Goal: Transaction & Acquisition: Book appointment/travel/reservation

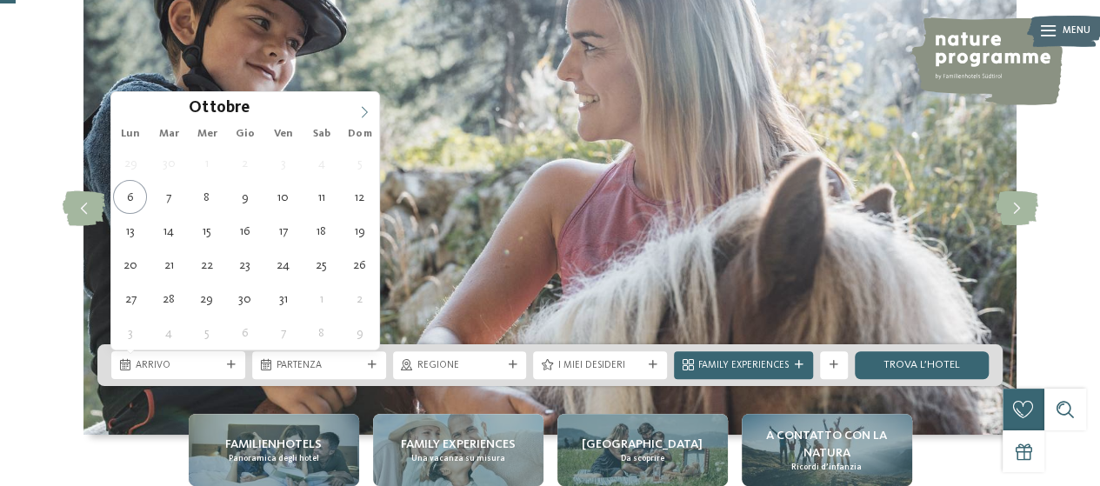
click at [359, 115] on icon at bounding box center [364, 112] width 12 height 12
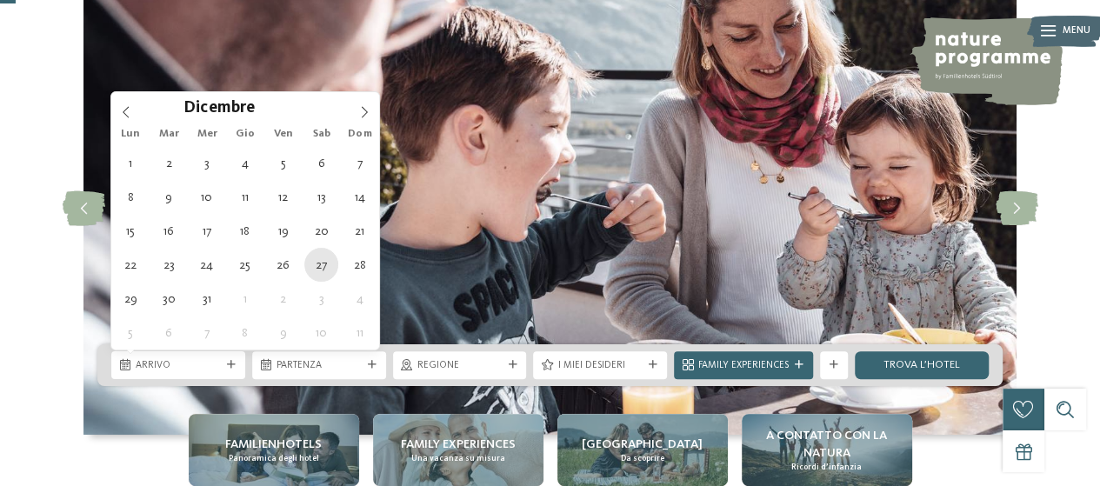
type div "[DATE]"
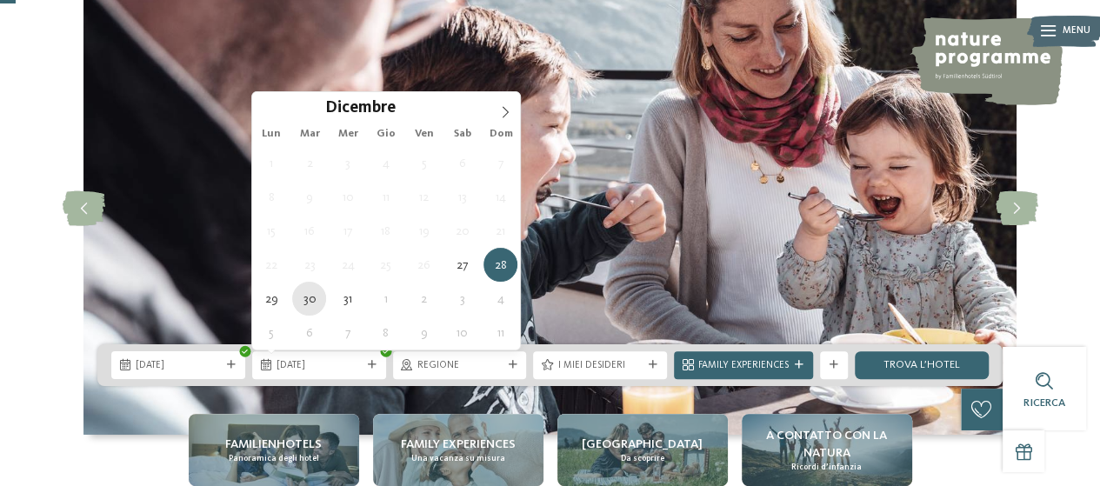
type div "30.12.2025"
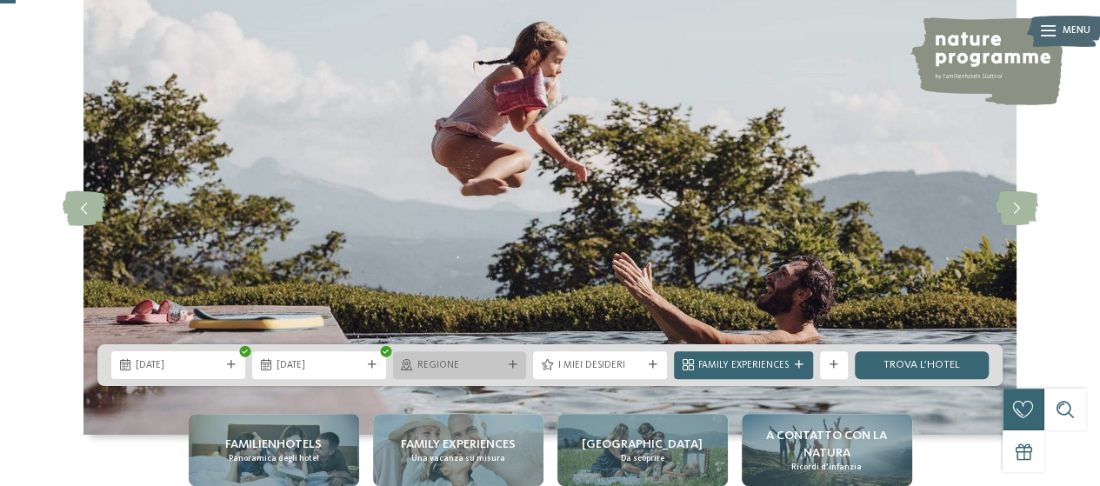
click at [511, 364] on icon at bounding box center [512, 365] width 9 height 9
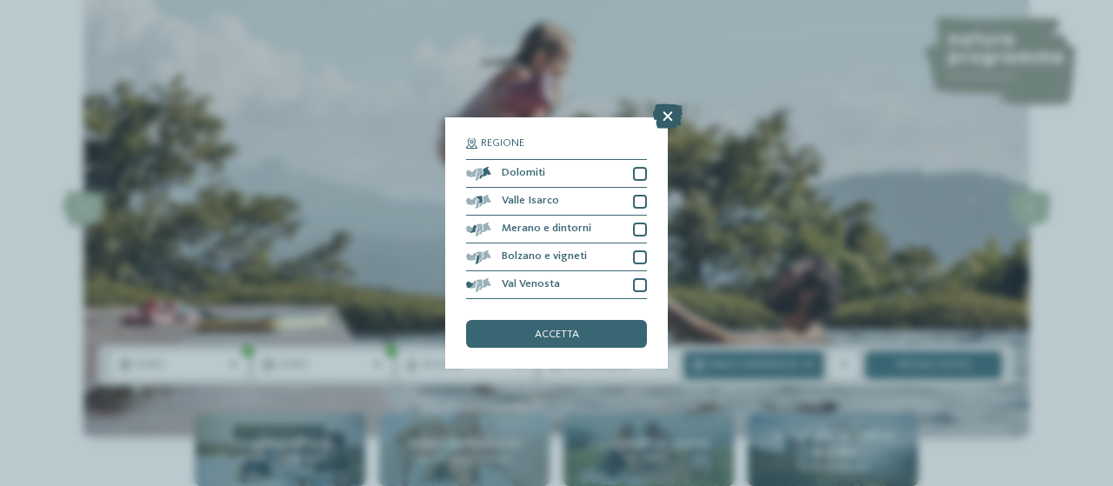
click at [666, 122] on icon at bounding box center [668, 116] width 30 height 24
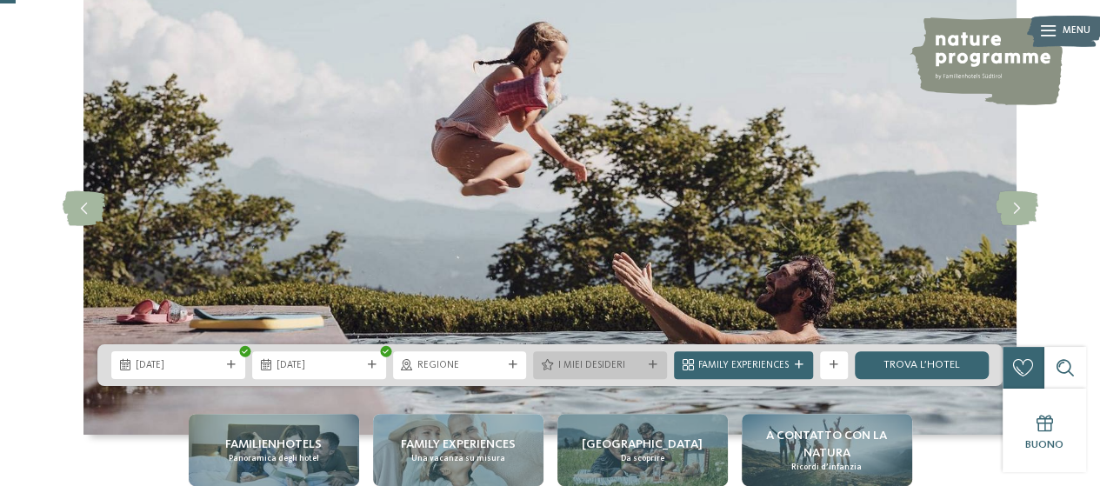
click at [658, 366] on icon at bounding box center [653, 365] width 9 height 9
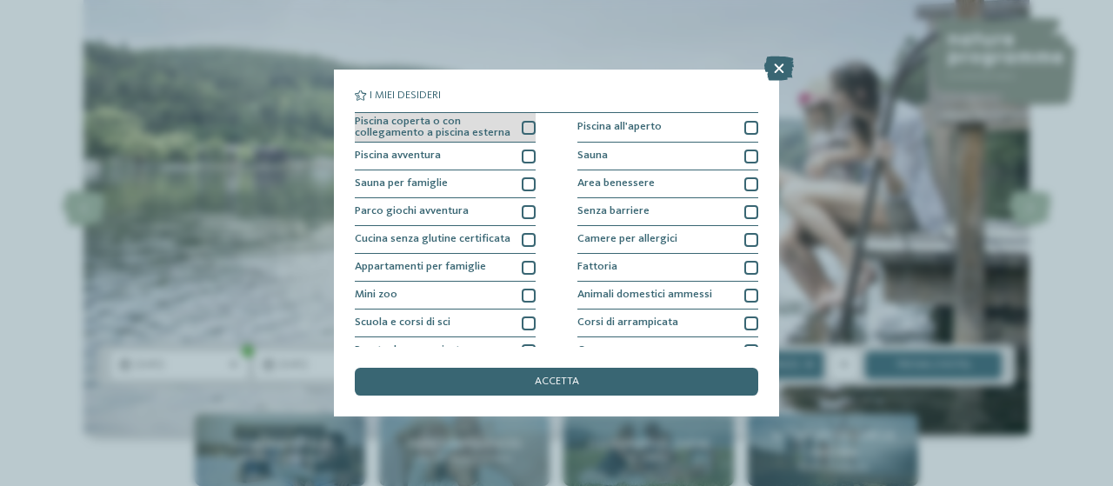
click at [526, 118] on div "Piscina coperta o con collegamento a piscina esterna" at bounding box center [445, 128] width 181 height 30
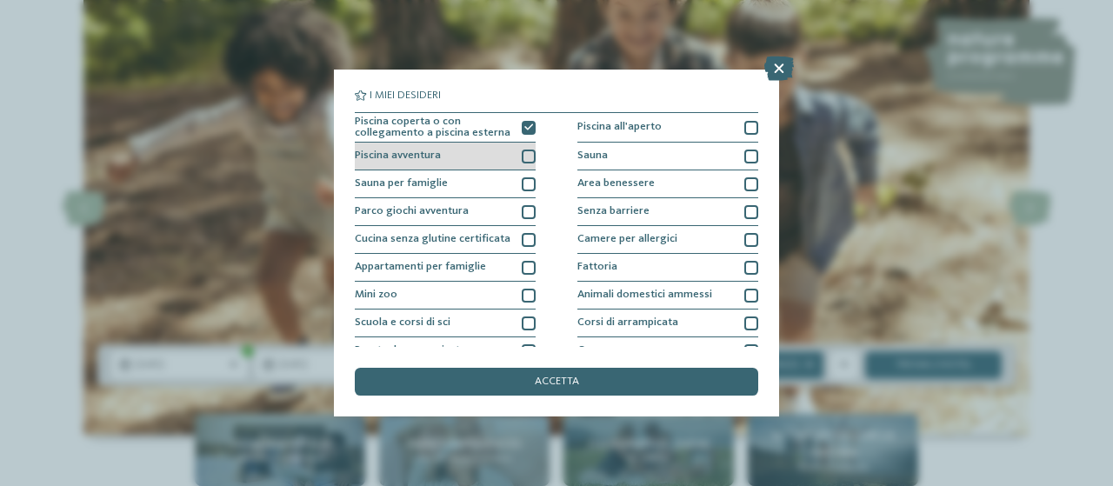
click at [525, 158] on div at bounding box center [529, 157] width 14 height 14
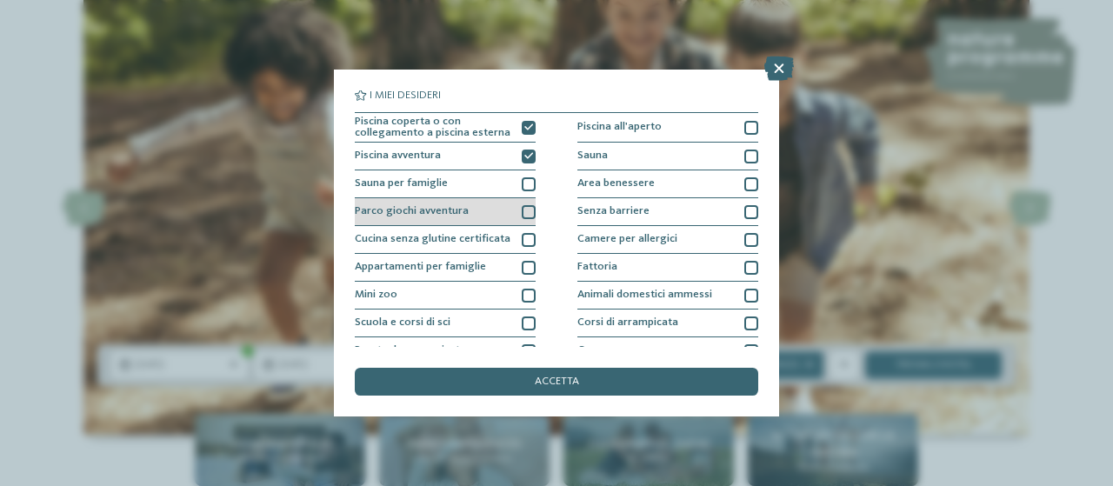
click at [523, 209] on div at bounding box center [529, 212] width 14 height 14
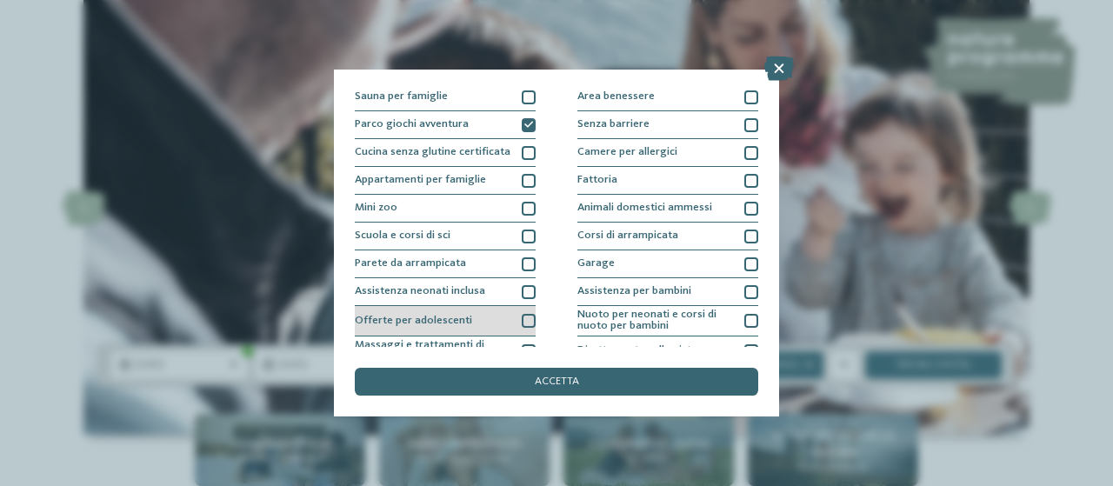
scroll to position [174, 0]
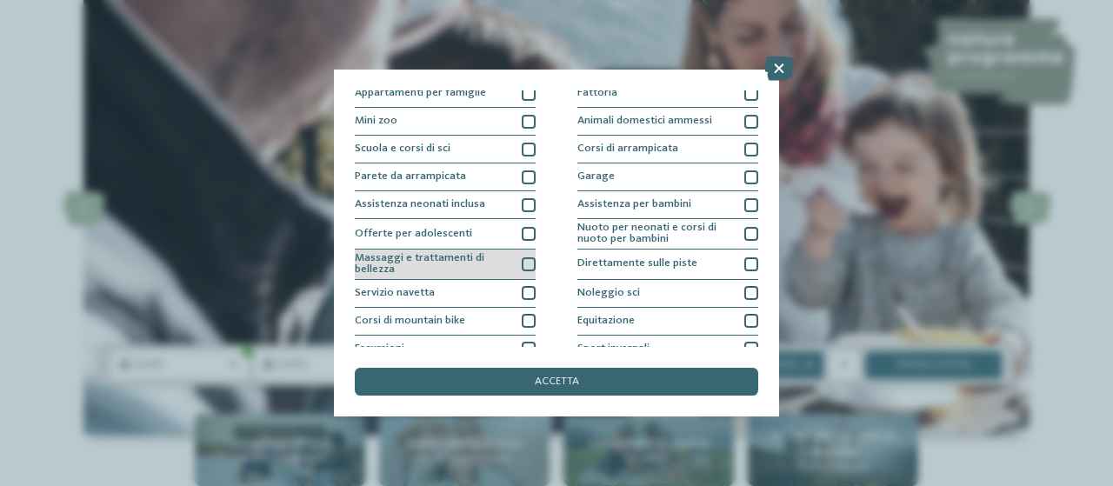
click at [525, 262] on div at bounding box center [529, 264] width 14 height 14
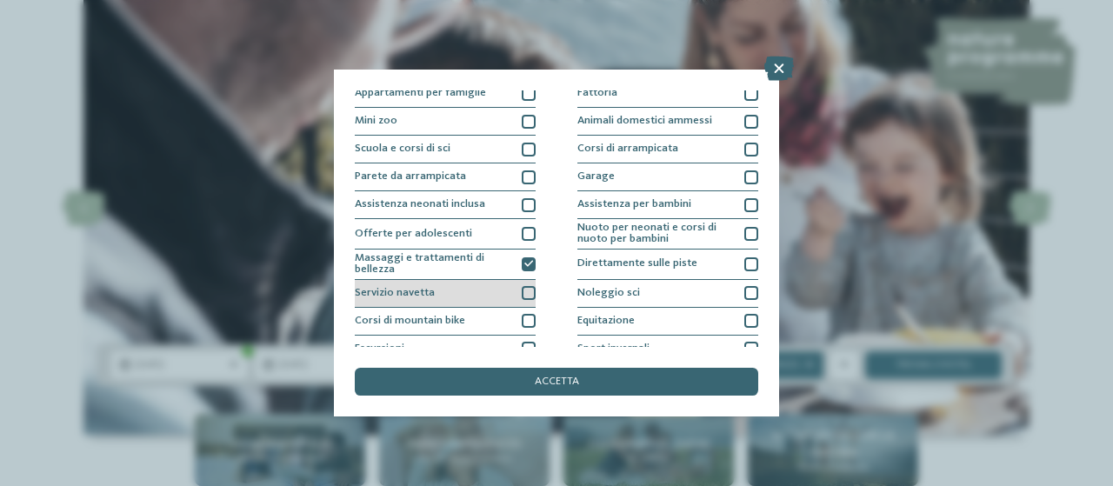
scroll to position [244, 0]
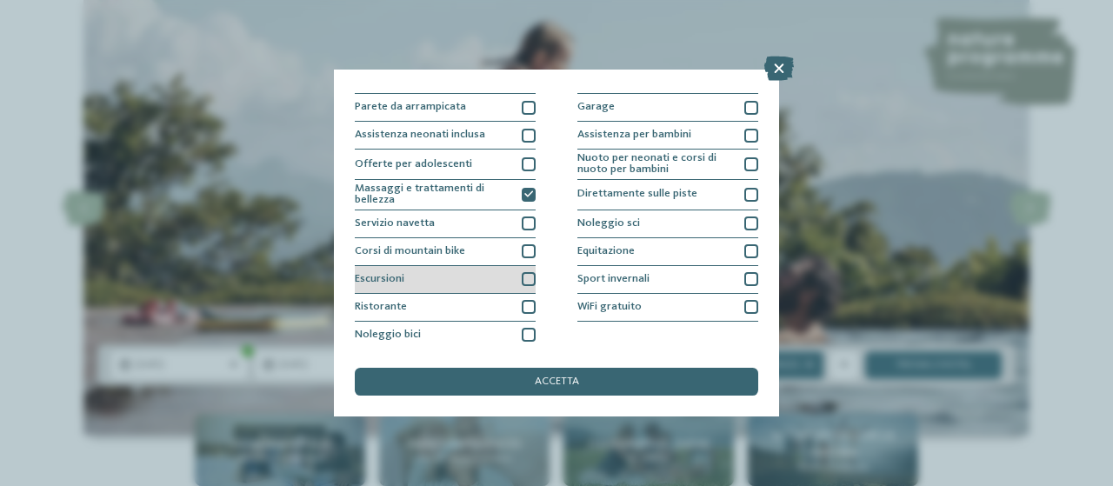
click at [522, 281] on div at bounding box center [529, 279] width 14 height 14
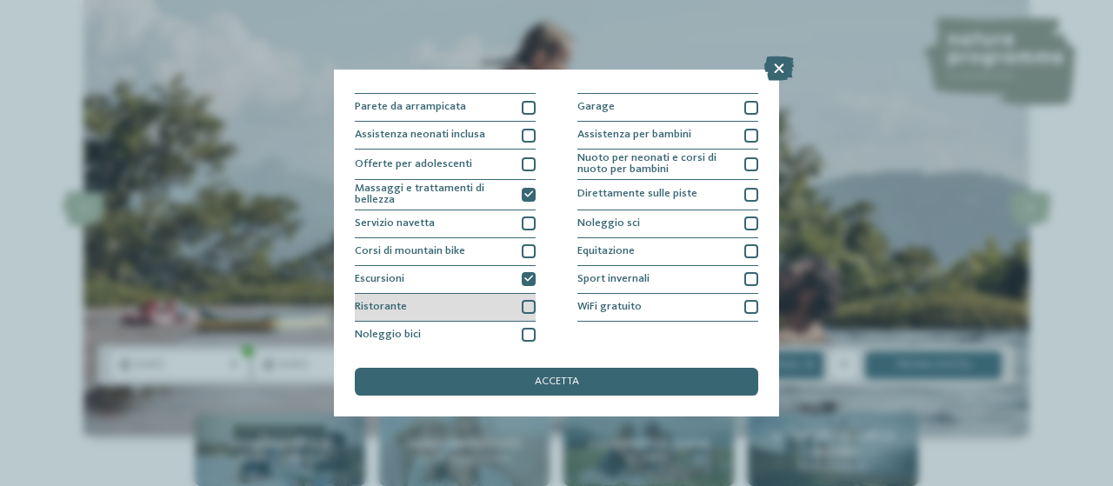
click at [524, 300] on div at bounding box center [529, 307] width 14 height 14
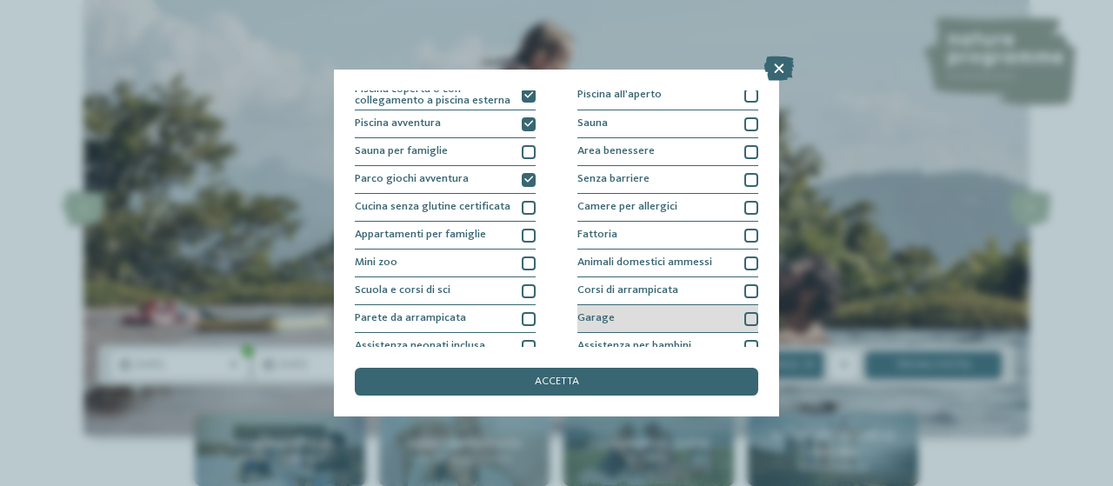
scroll to position [0, 0]
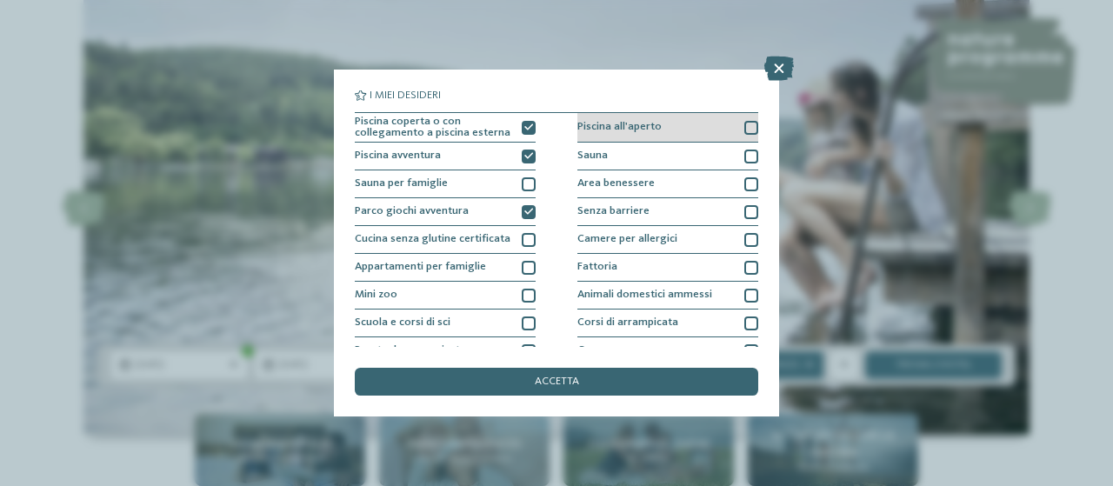
click at [748, 128] on div at bounding box center [752, 128] width 14 height 14
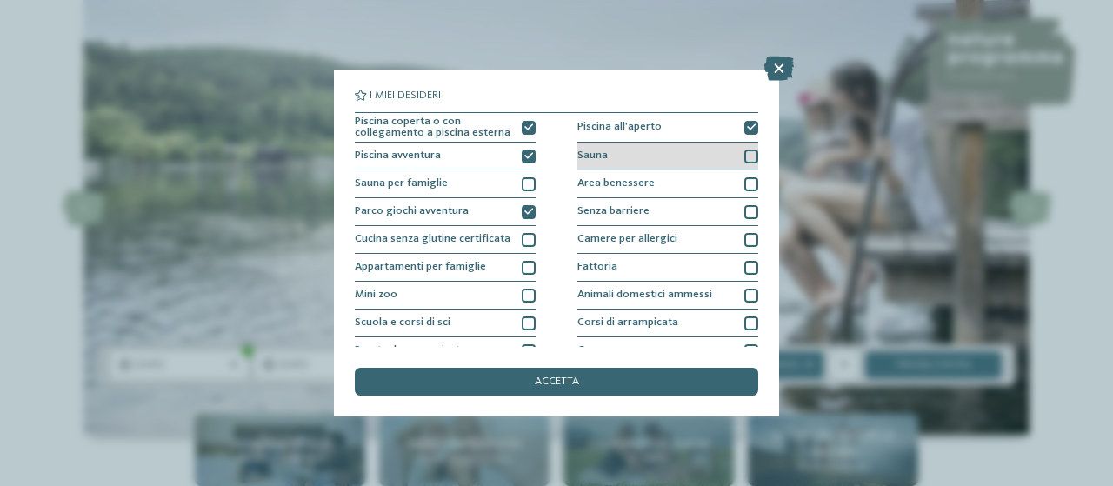
click at [745, 156] on div at bounding box center [752, 157] width 14 height 14
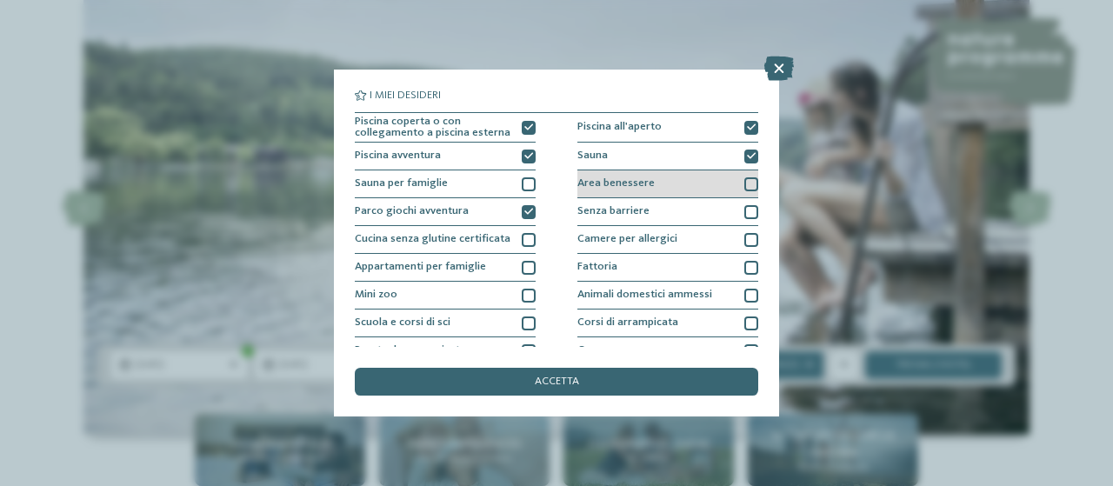
click at [745, 183] on div at bounding box center [752, 184] width 14 height 14
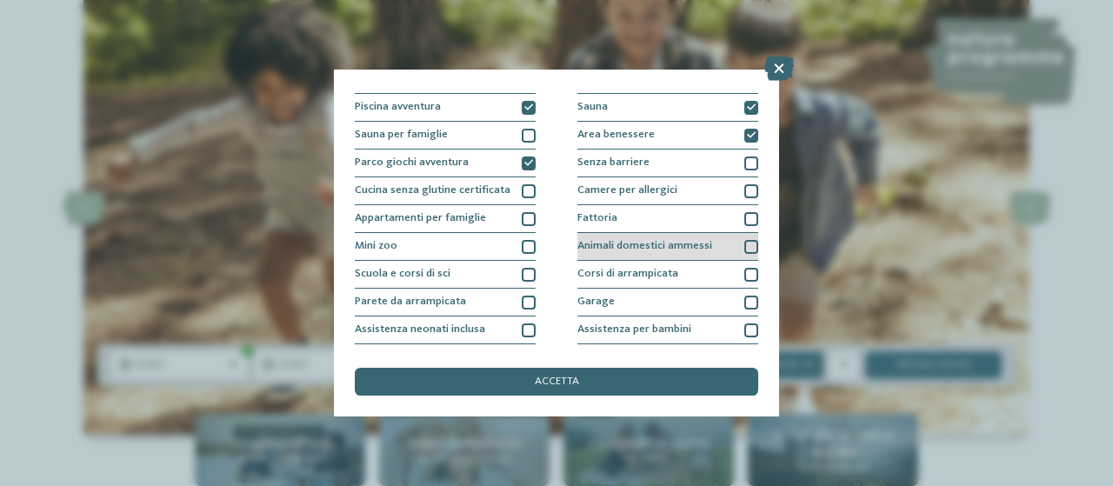
scroll to position [87, 0]
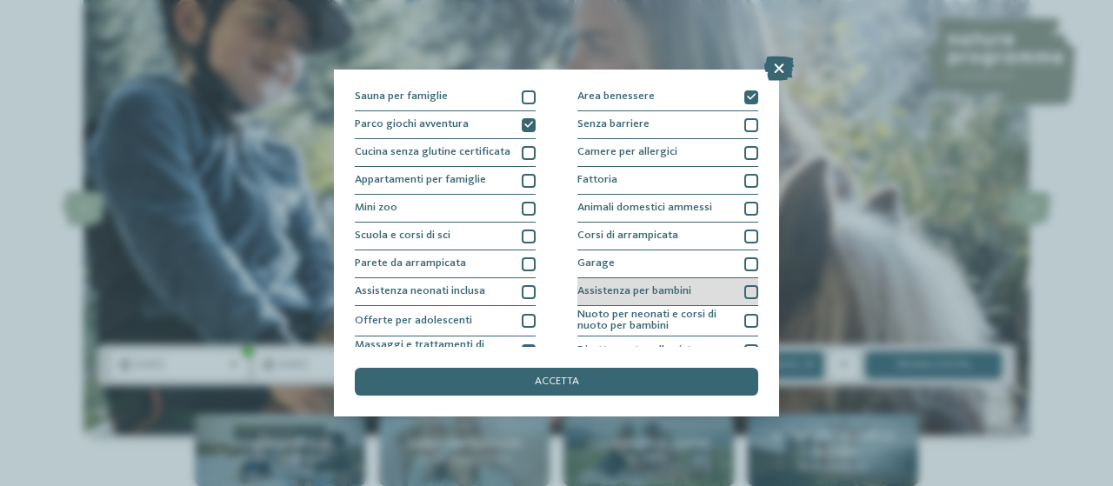
click at [745, 291] on div at bounding box center [752, 292] width 14 height 14
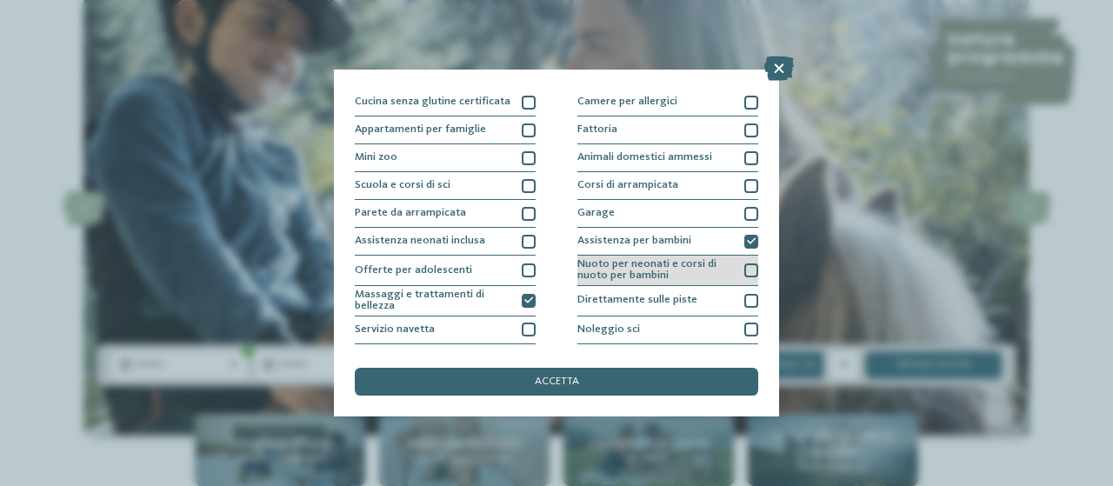
scroll to position [174, 0]
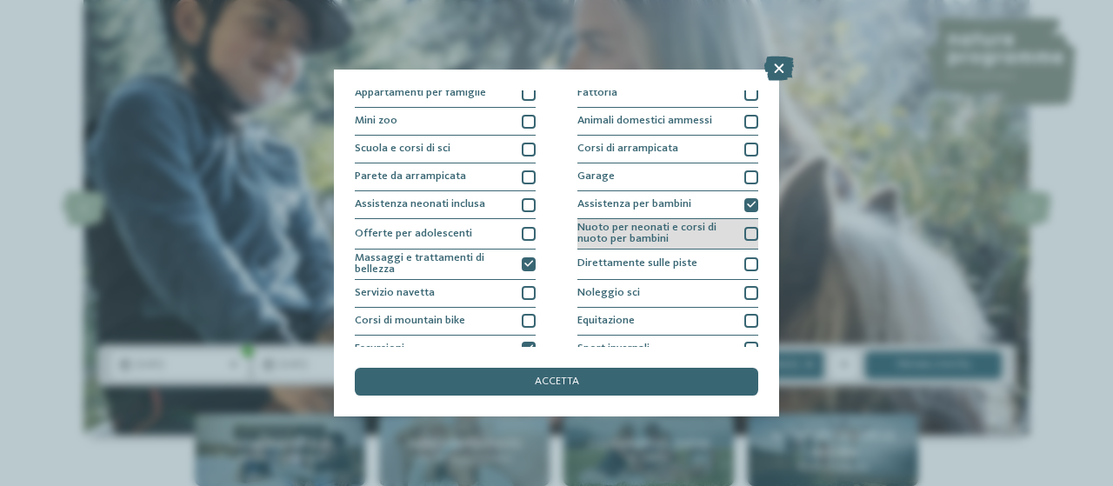
click at [745, 231] on div at bounding box center [752, 234] width 14 height 14
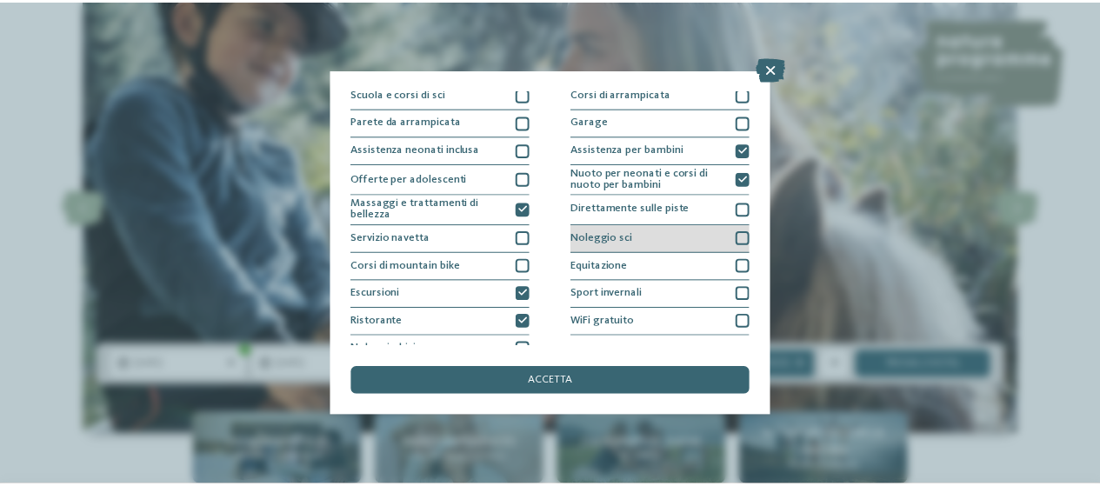
scroll to position [244, 0]
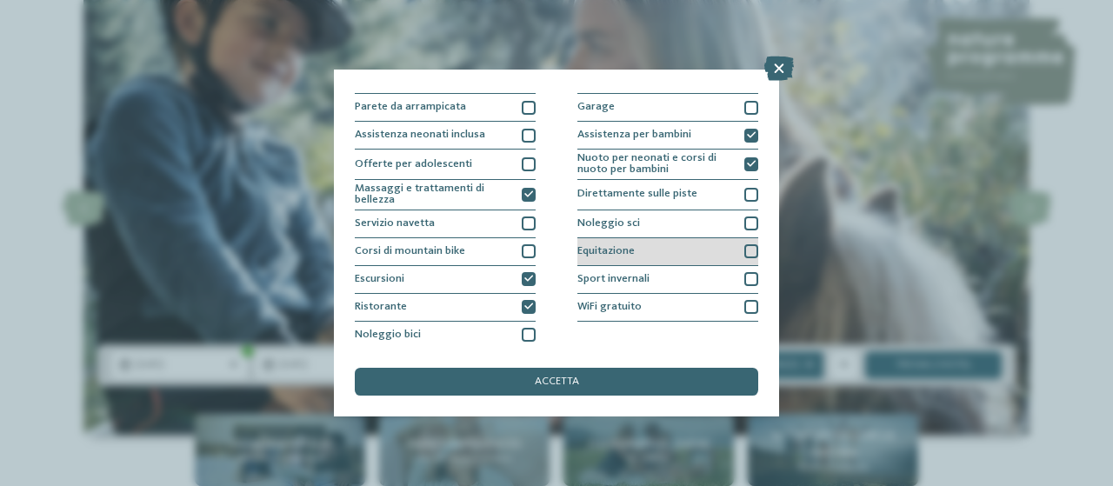
click at [745, 247] on div at bounding box center [752, 251] width 14 height 14
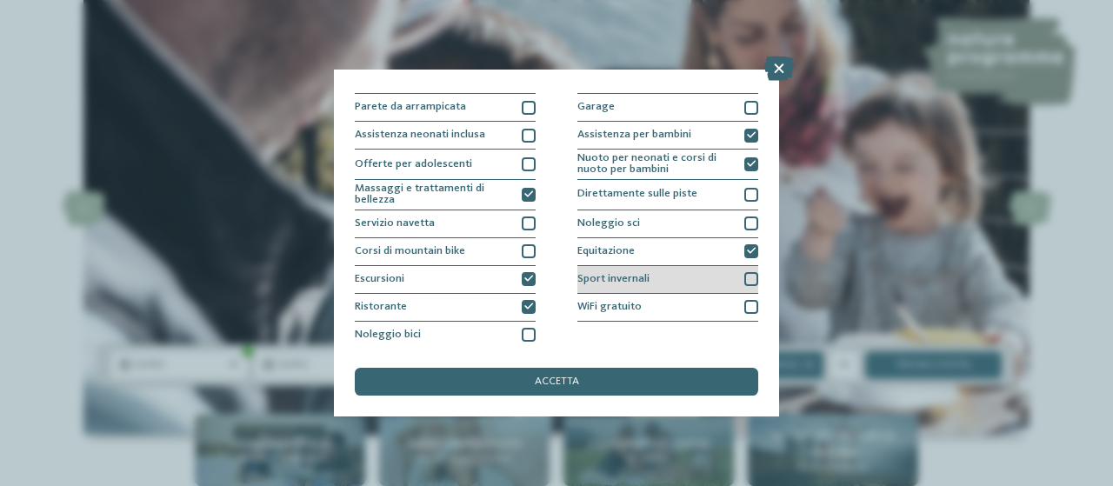
click at [745, 281] on div at bounding box center [752, 279] width 14 height 14
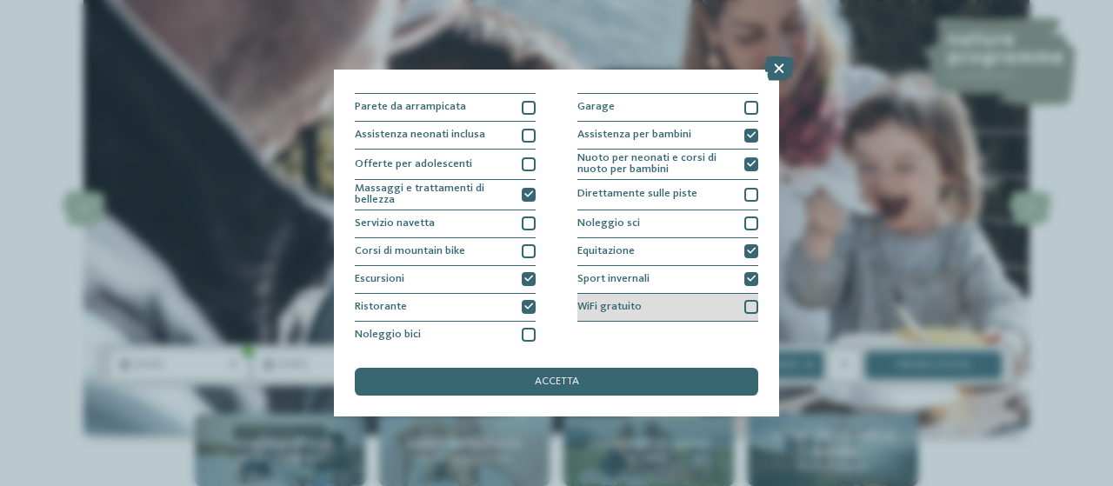
click at [745, 300] on div at bounding box center [752, 307] width 14 height 14
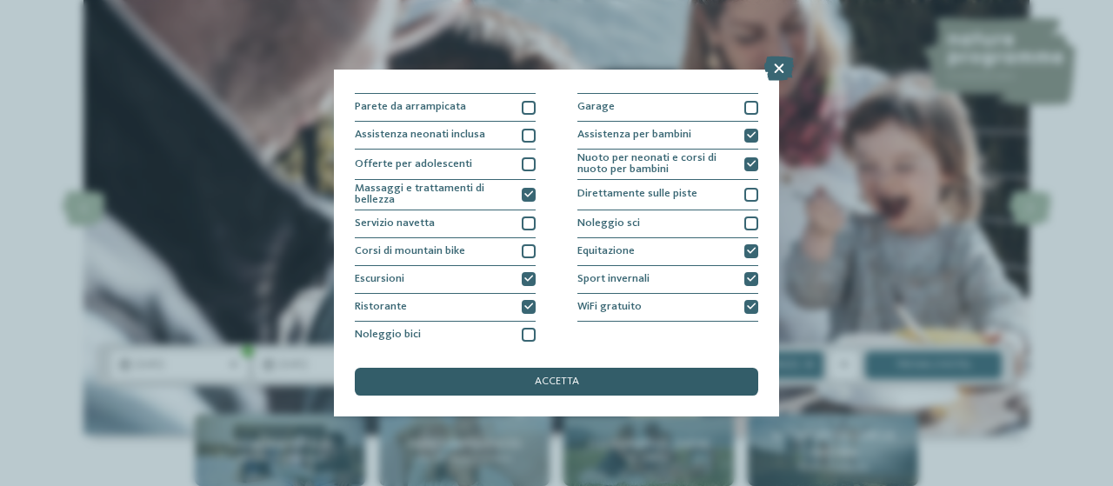
click at [650, 388] on div "accetta" at bounding box center [557, 382] width 404 height 28
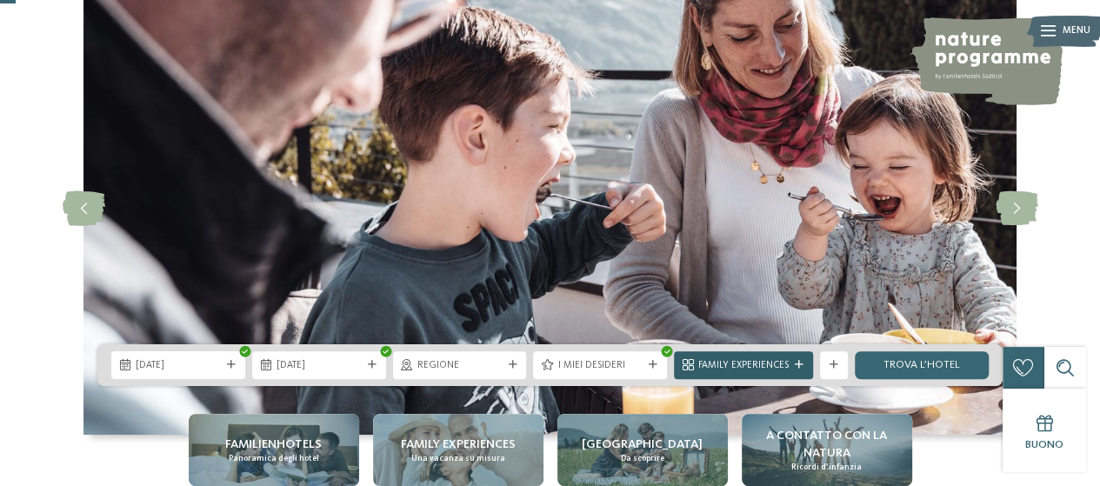
click at [802, 361] on icon at bounding box center [799, 365] width 9 height 9
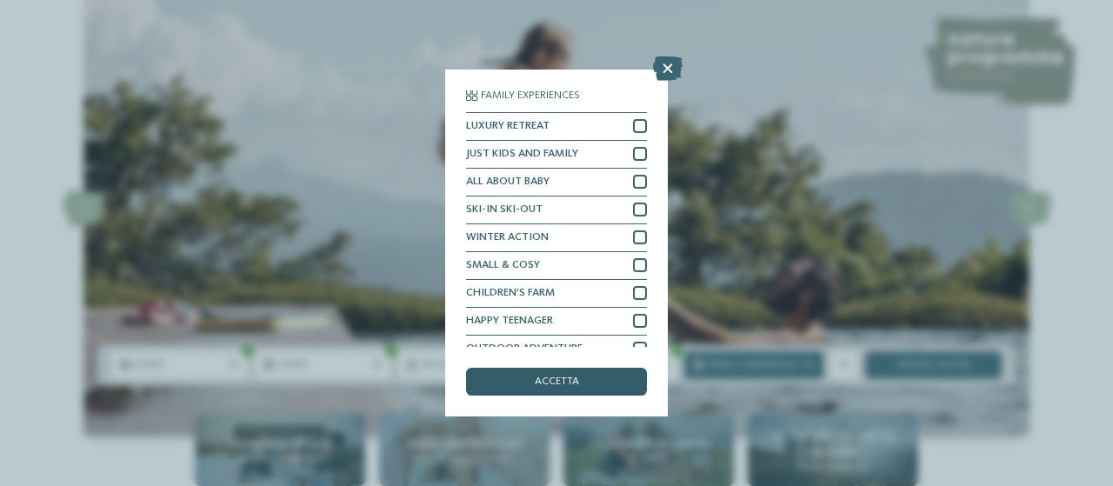
click at [598, 394] on div "accetta" at bounding box center [556, 382] width 181 height 28
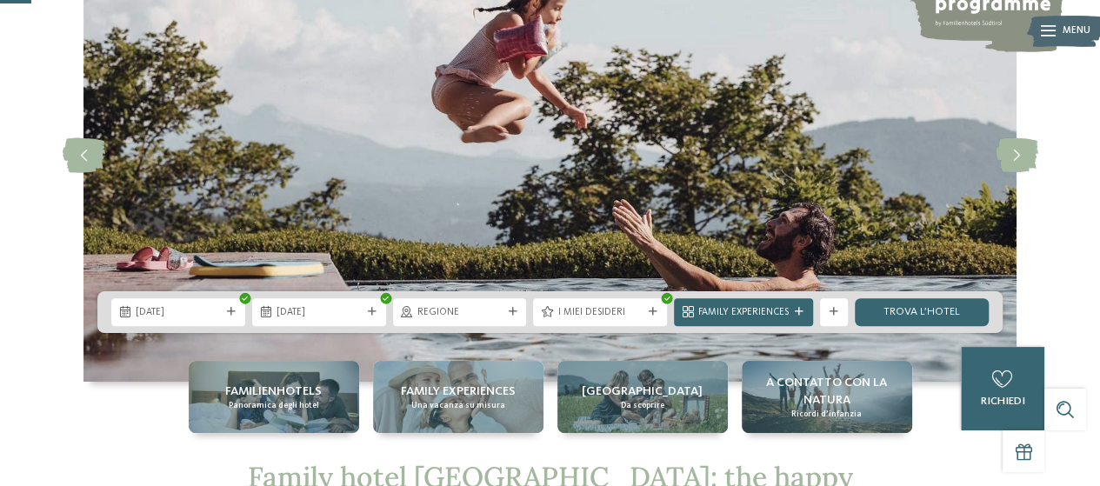
scroll to position [174, 0]
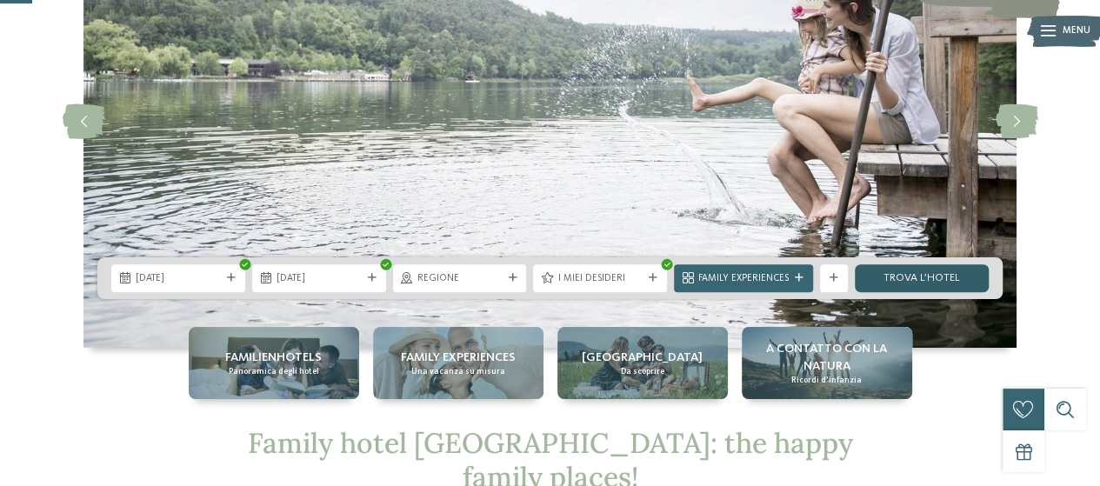
click at [927, 273] on link "trova l’hotel" at bounding box center [922, 278] width 134 height 28
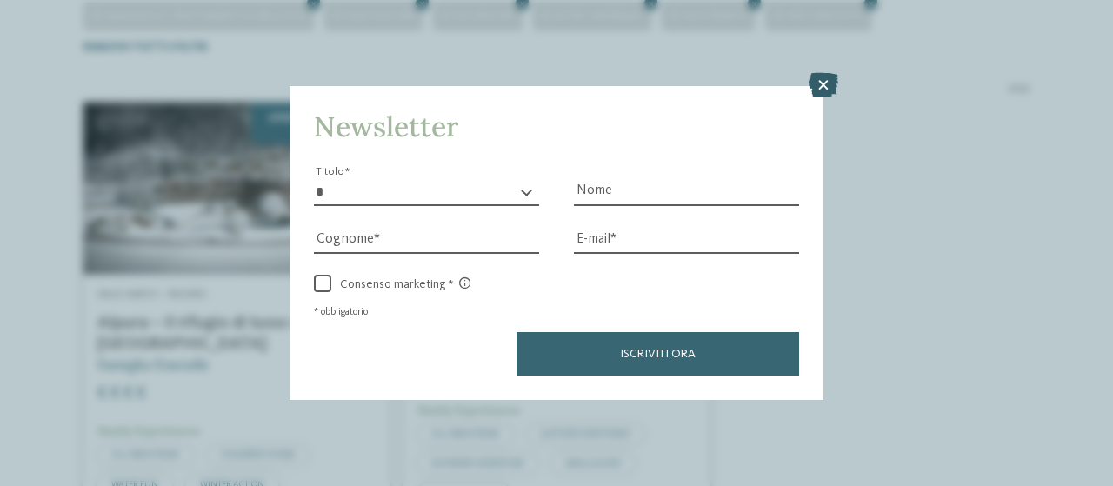
click at [831, 80] on icon at bounding box center [824, 85] width 30 height 24
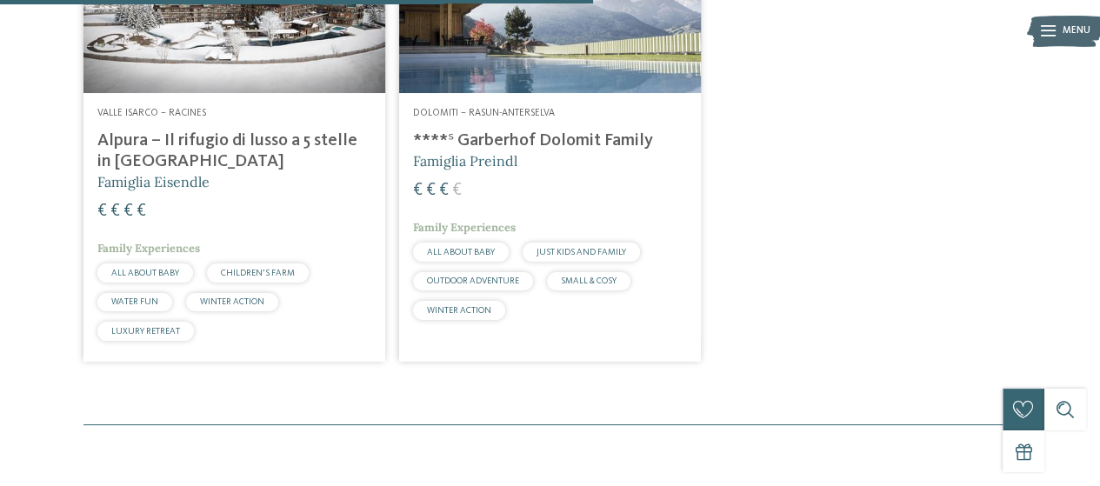
scroll to position [673, 0]
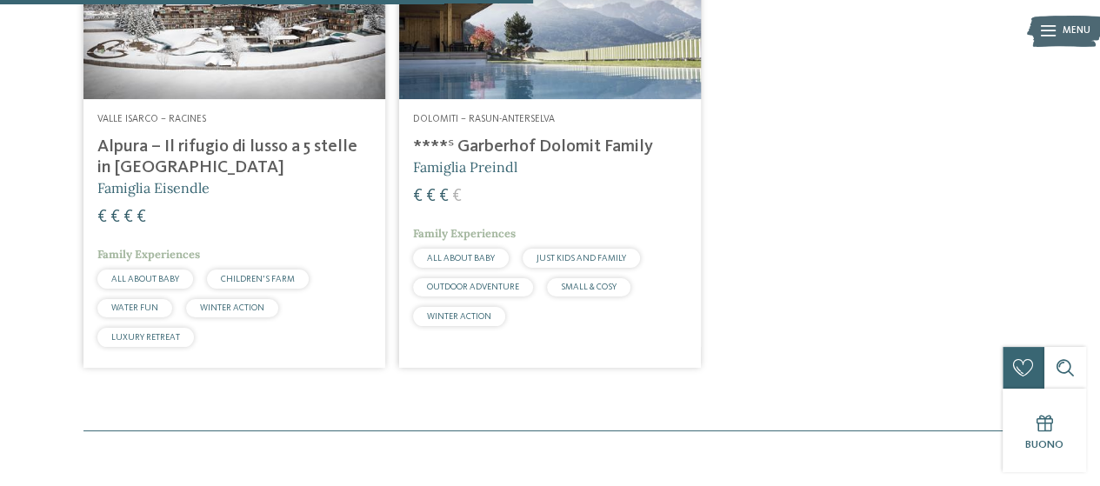
click at [617, 123] on address "Dolomiti – Rasun-Anterselva" at bounding box center [550, 120] width 274 height 14
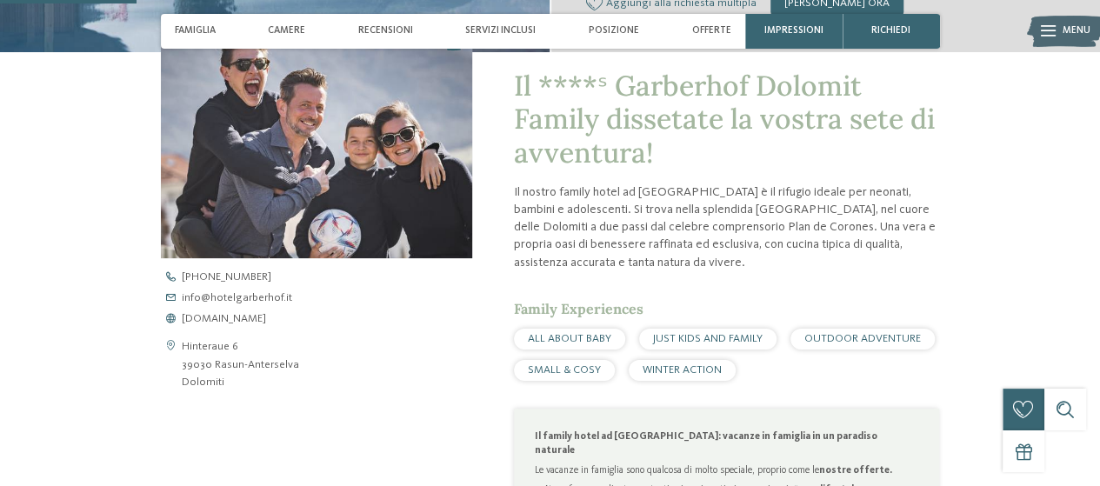
scroll to position [348, 0]
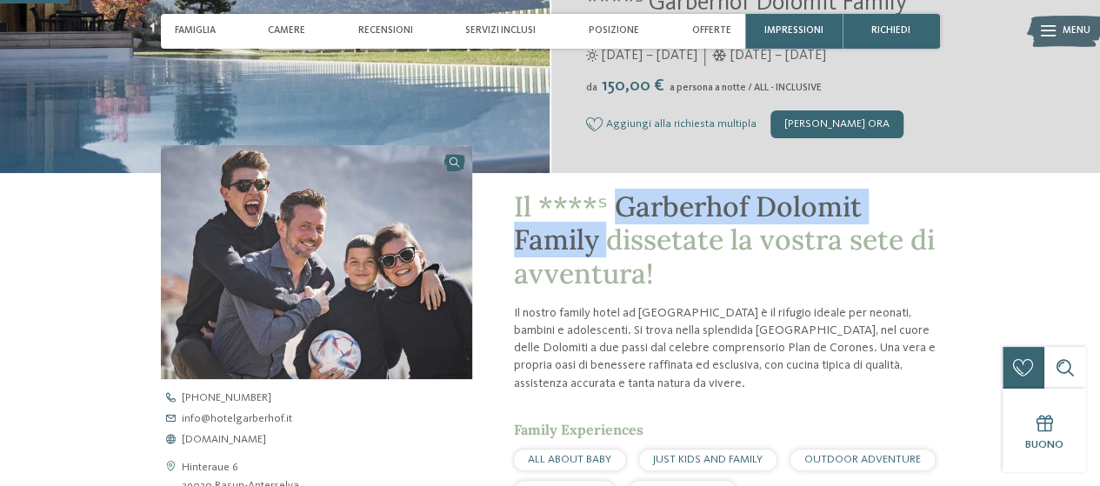
drag, startPoint x: 618, startPoint y: 210, endPoint x: 584, endPoint y: 240, distance: 46.2
click at [605, 241] on span "Il ****ˢ Garberhof Dolomit Family dissetate la vostra sete di avventura!" at bounding box center [724, 240] width 421 height 103
copy span "Garberhof Dolomit Family"
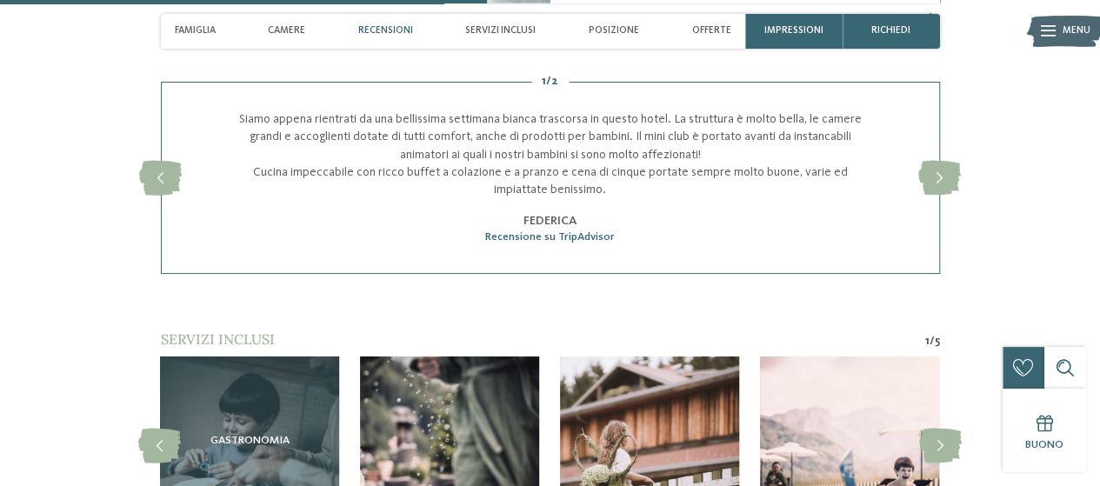
scroll to position [2610, 0]
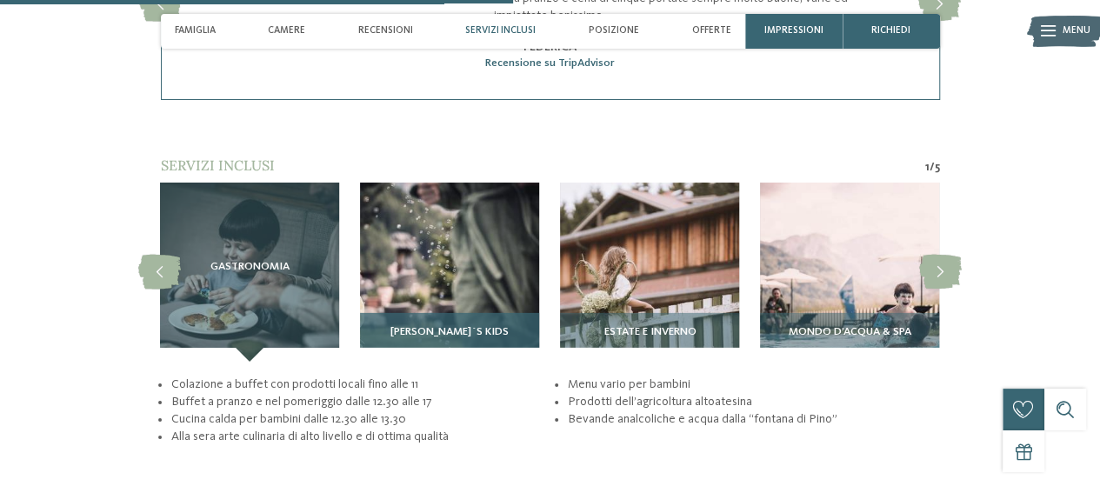
click at [456, 259] on img at bounding box center [449, 272] width 179 height 179
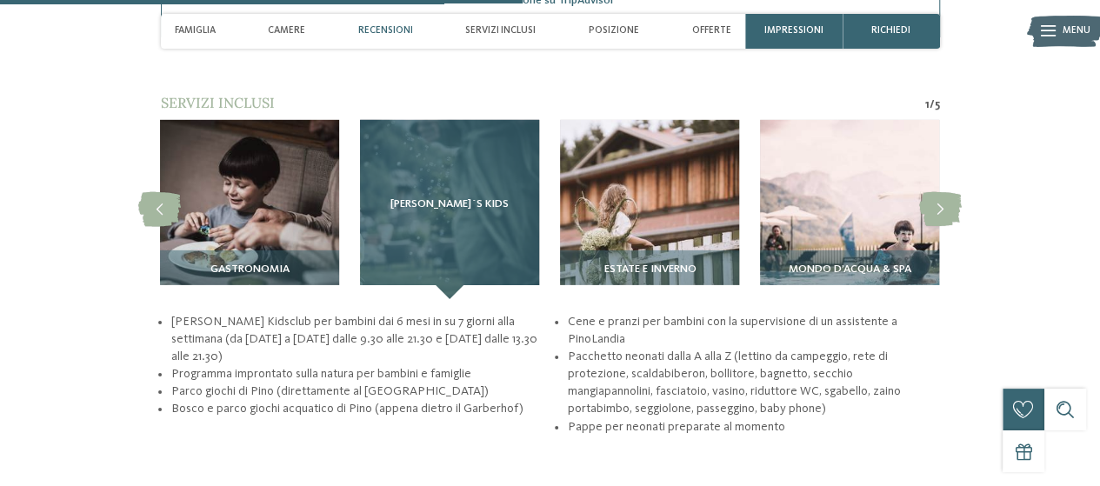
scroll to position [2697, 0]
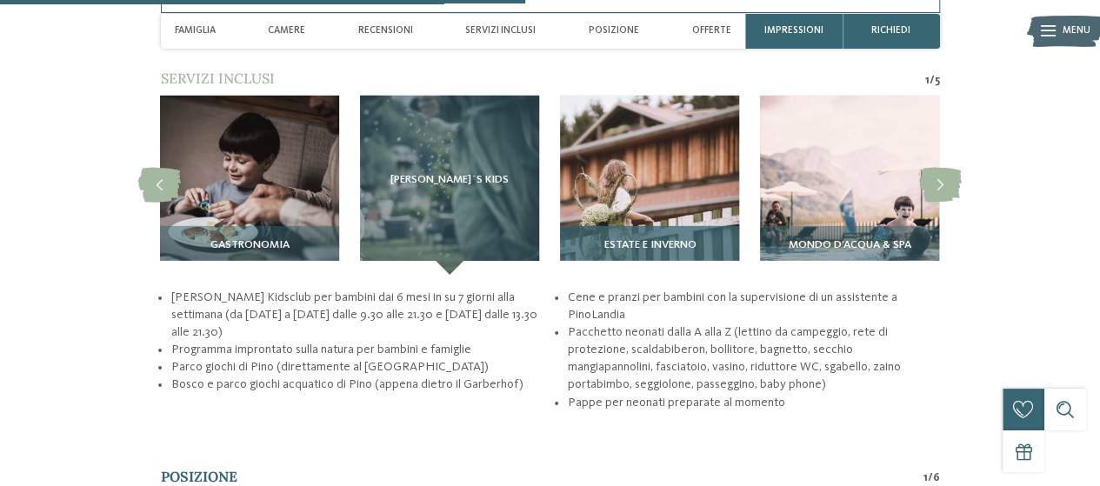
click at [665, 174] on img at bounding box center [649, 185] width 179 height 179
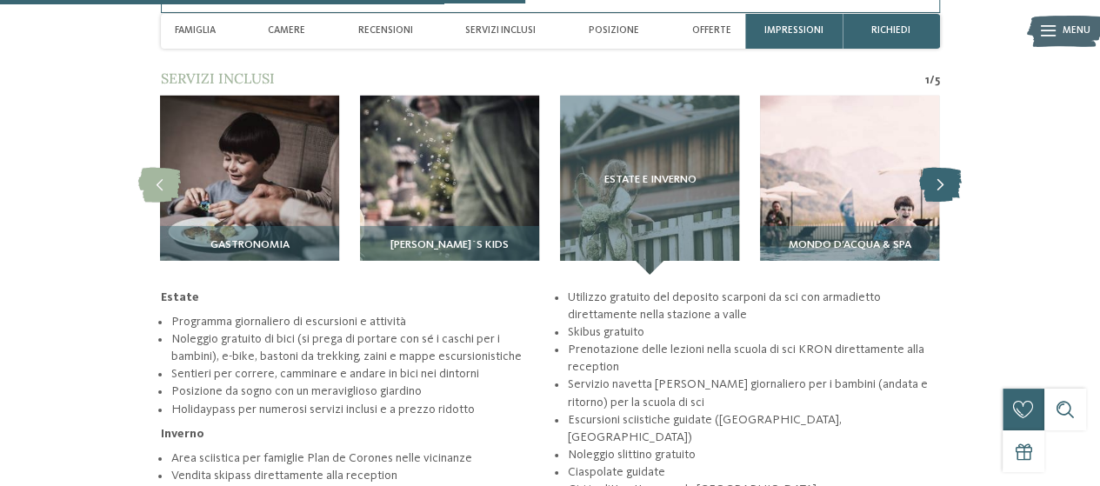
click at [950, 171] on icon at bounding box center [940, 185] width 43 height 35
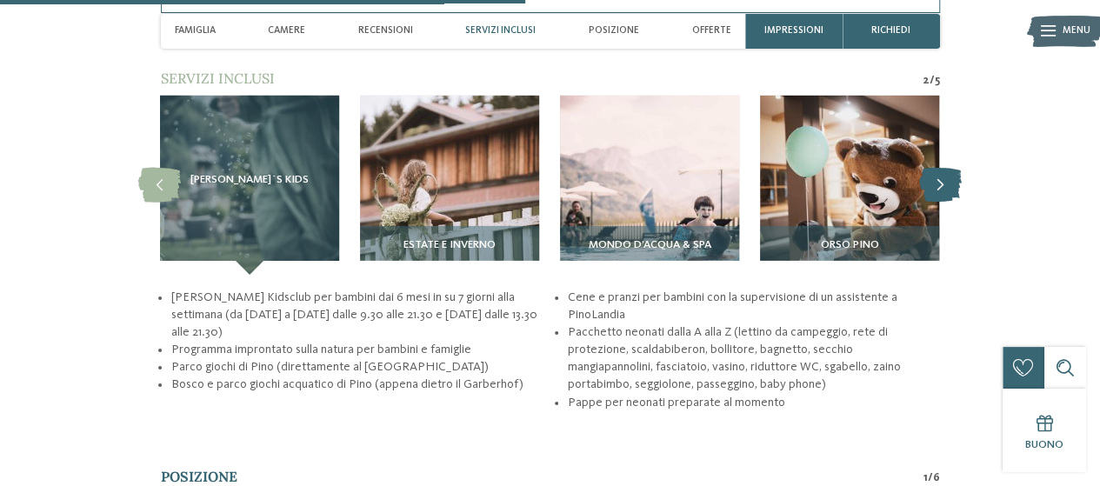
click at [943, 177] on icon at bounding box center [940, 185] width 43 height 35
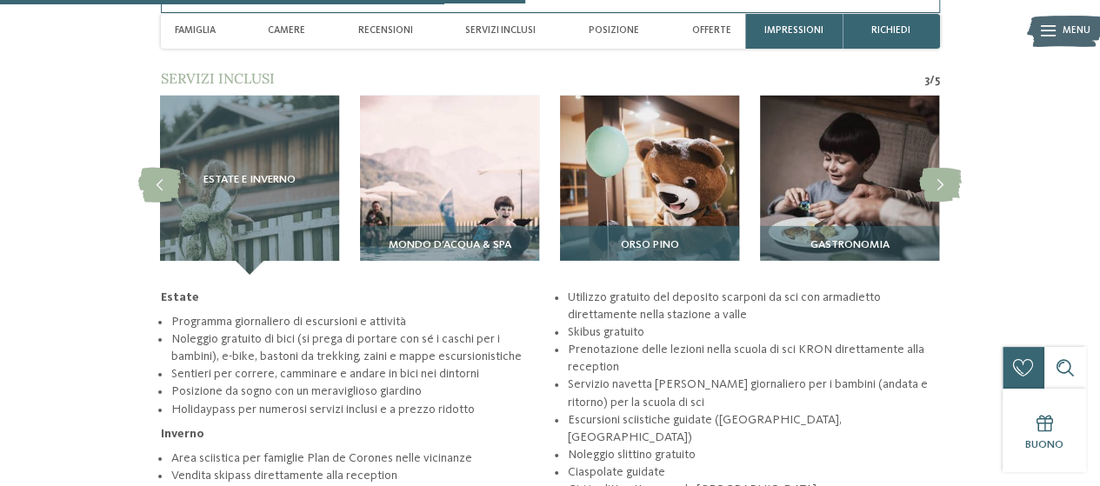
click at [737, 179] on img at bounding box center [649, 185] width 179 height 179
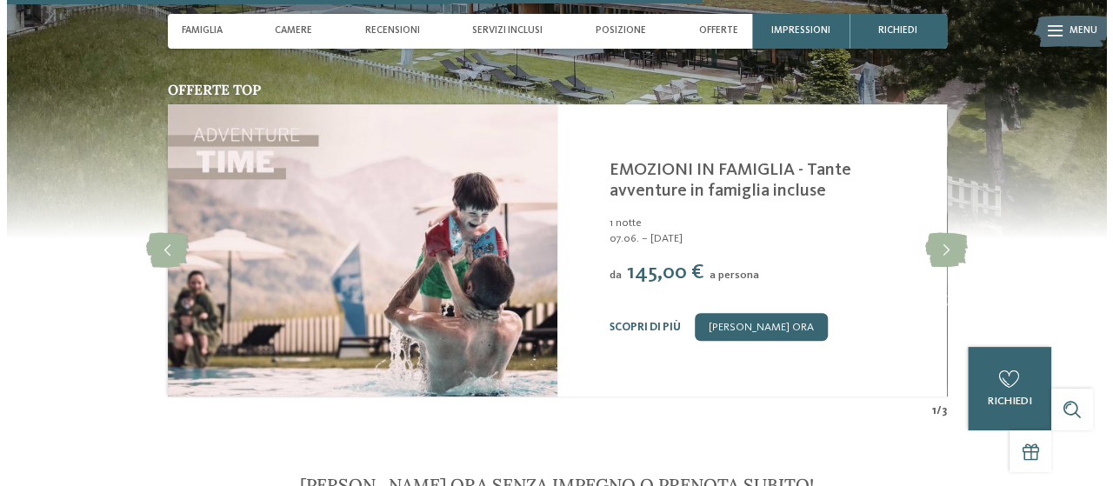
scroll to position [3827, 0]
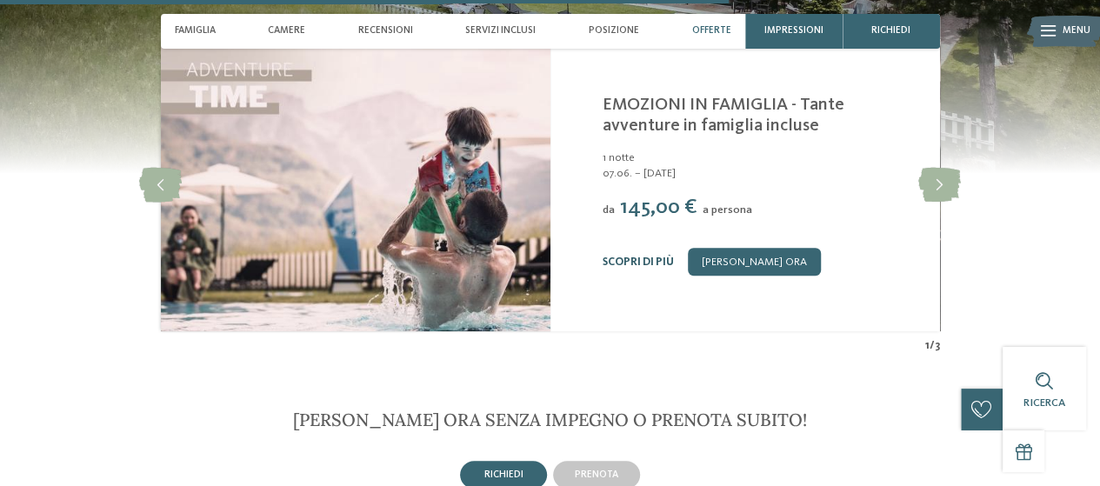
click at [635, 257] on link "Scopri di più" at bounding box center [638, 262] width 71 height 11
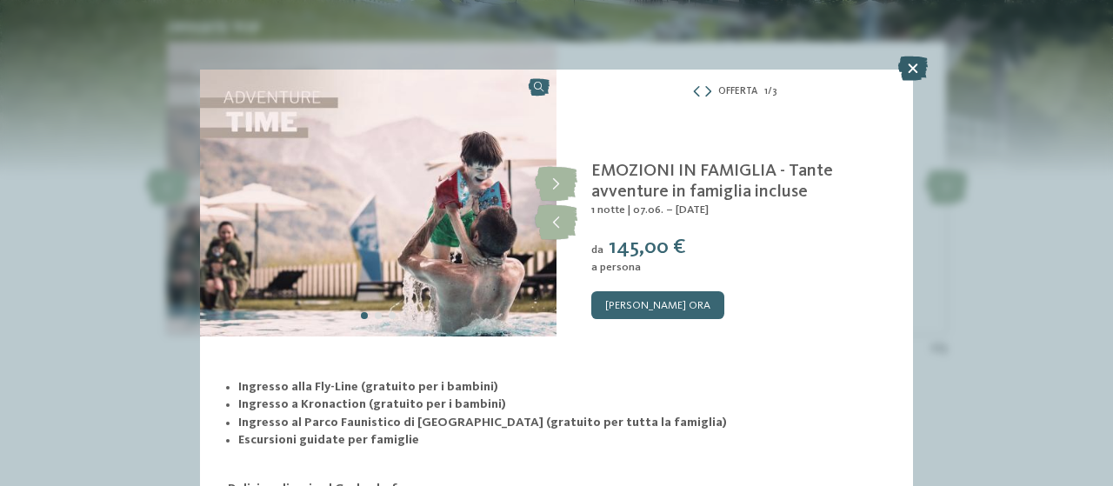
click at [905, 69] on icon at bounding box center [914, 69] width 30 height 24
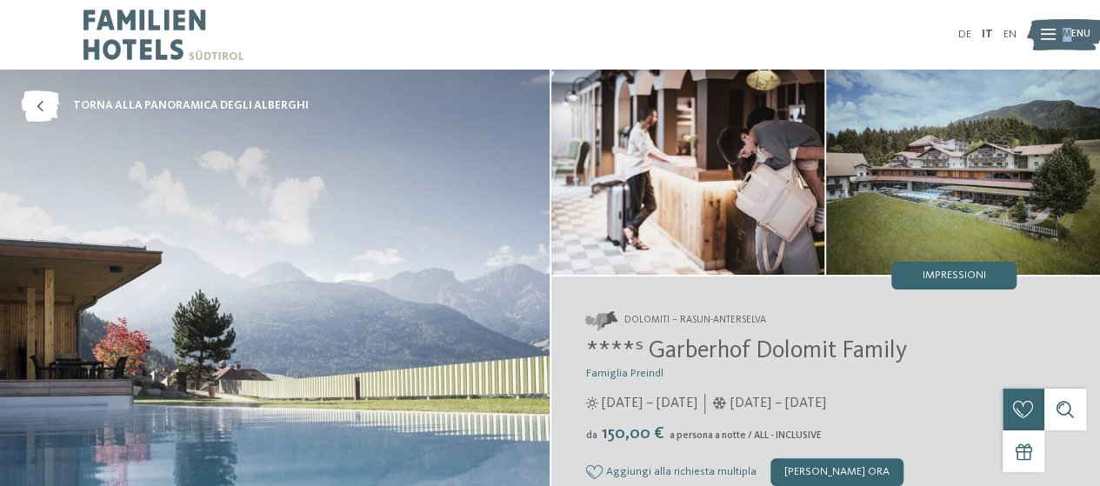
click at [1066, 28] on span "Menu" at bounding box center [1077, 35] width 28 height 14
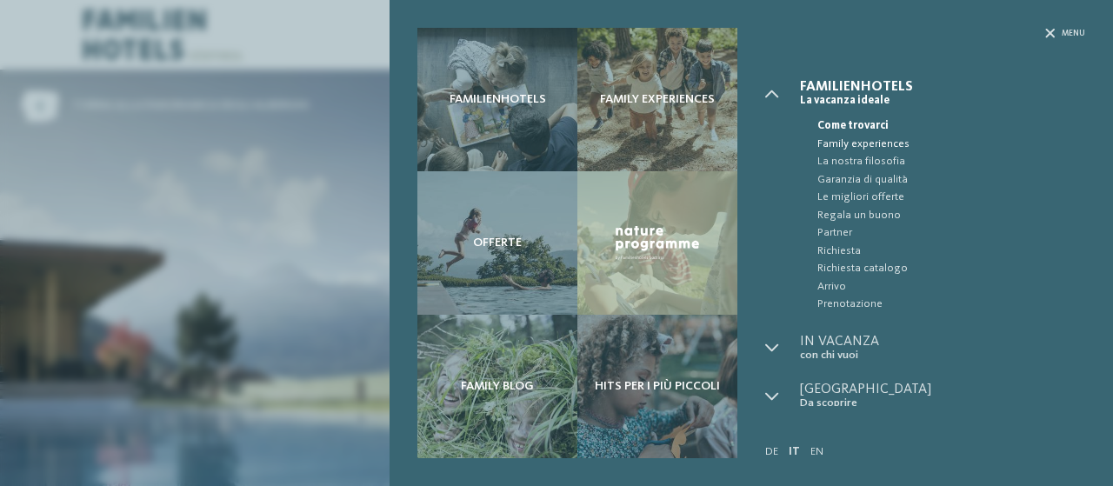
click at [870, 144] on span "Family experiences" at bounding box center [952, 144] width 268 height 17
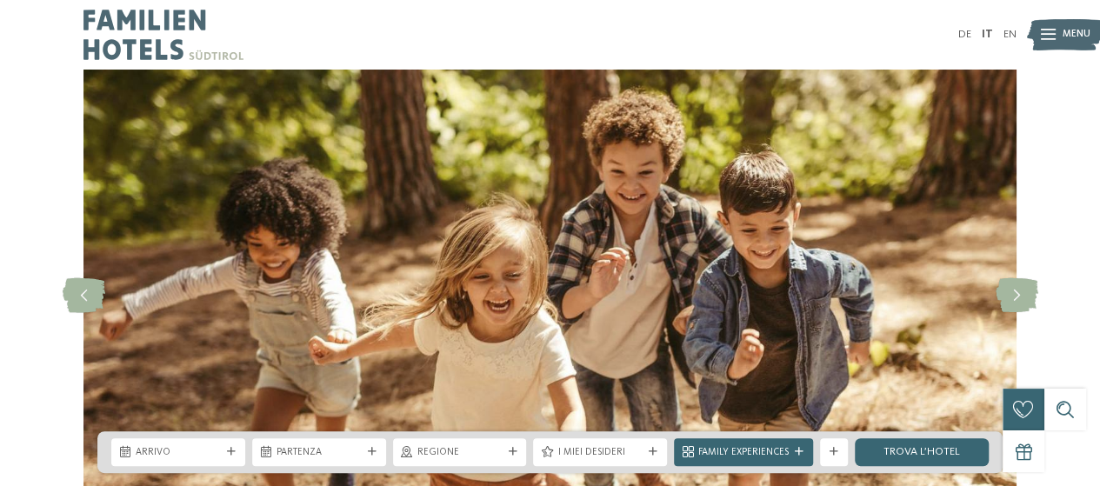
click at [1055, 39] on icon at bounding box center [1048, 35] width 15 height 11
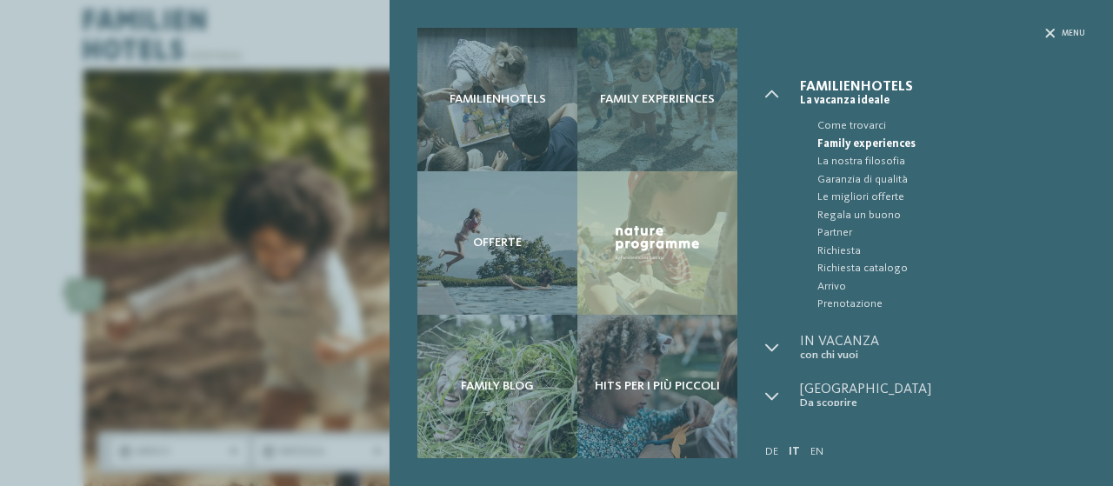
click at [691, 86] on div "Family experiences" at bounding box center [658, 100] width 160 height 144
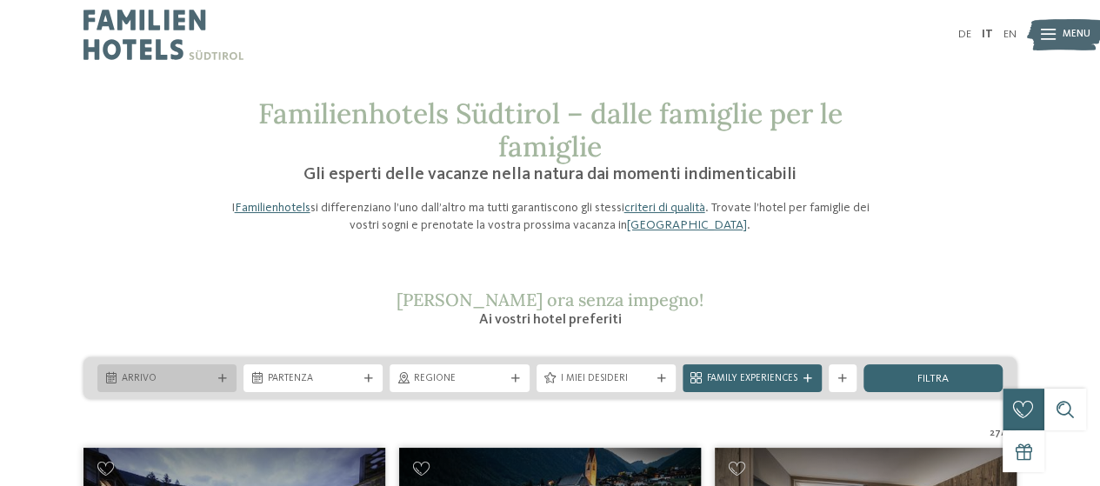
click at [223, 387] on div "Arrivo" at bounding box center [166, 378] width 139 height 28
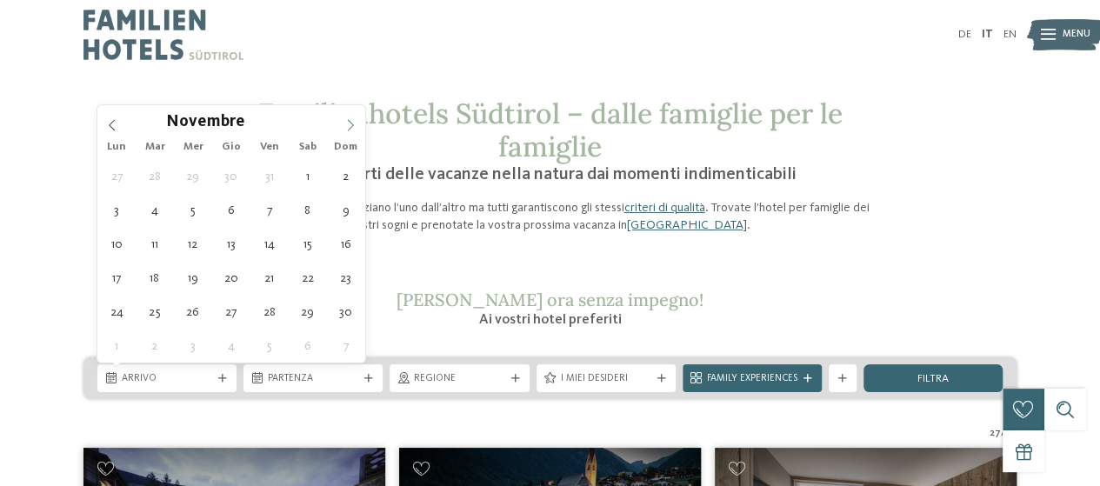
drag, startPoint x: 350, startPoint y: 134, endPoint x: 348, endPoint y: 124, distance: 9.7
click at [350, 133] on span at bounding box center [351, 120] width 30 height 30
click at [348, 124] on icon at bounding box center [350, 125] width 12 height 12
type div "[DATE]"
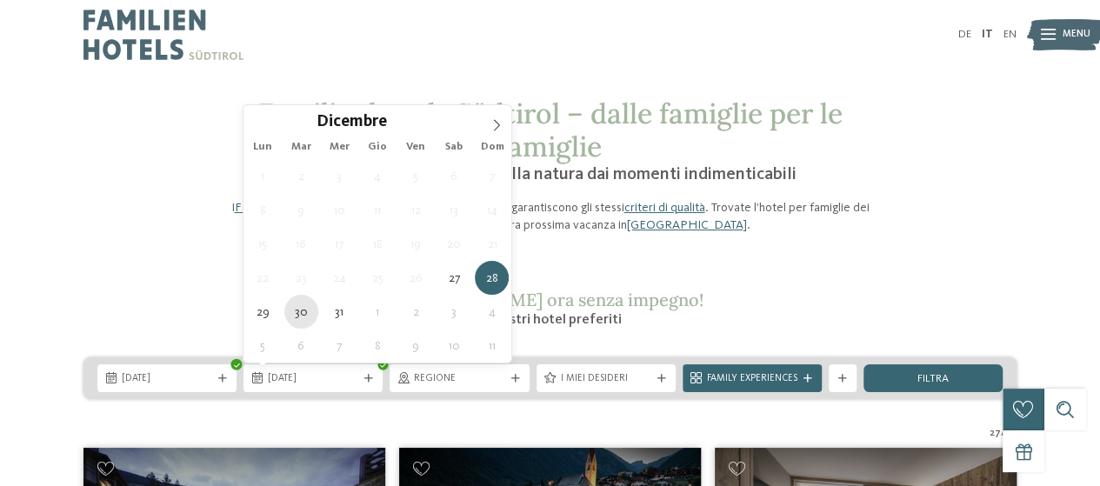
type div "[DATE]"
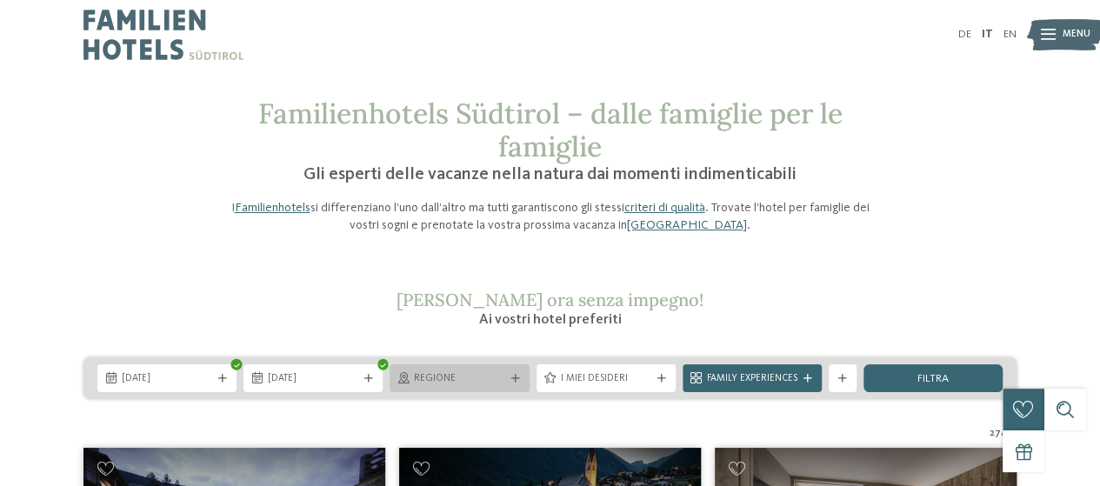
click at [491, 382] on span "Regione" at bounding box center [459, 379] width 90 height 14
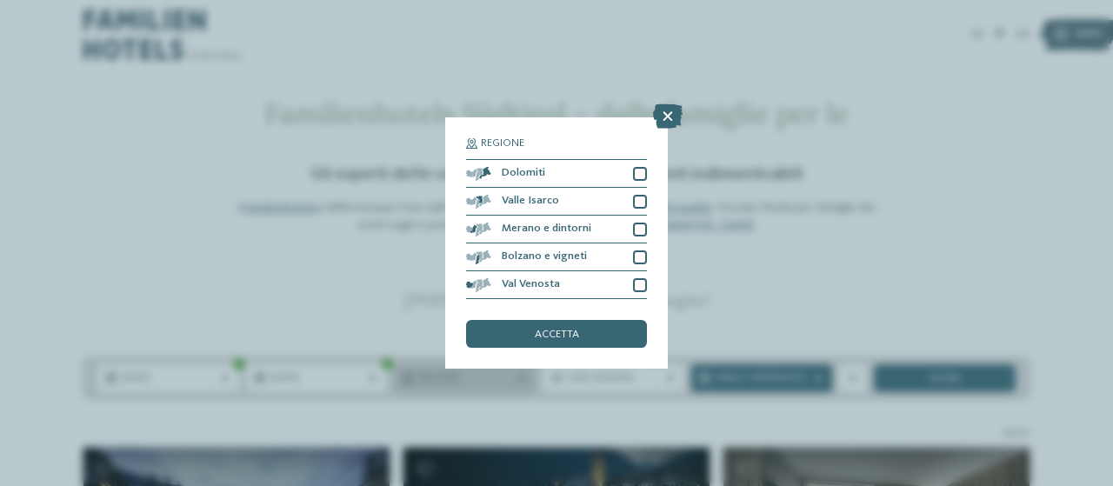
click at [491, 382] on div "Regione Dolomiti" at bounding box center [556, 243] width 1113 height 486
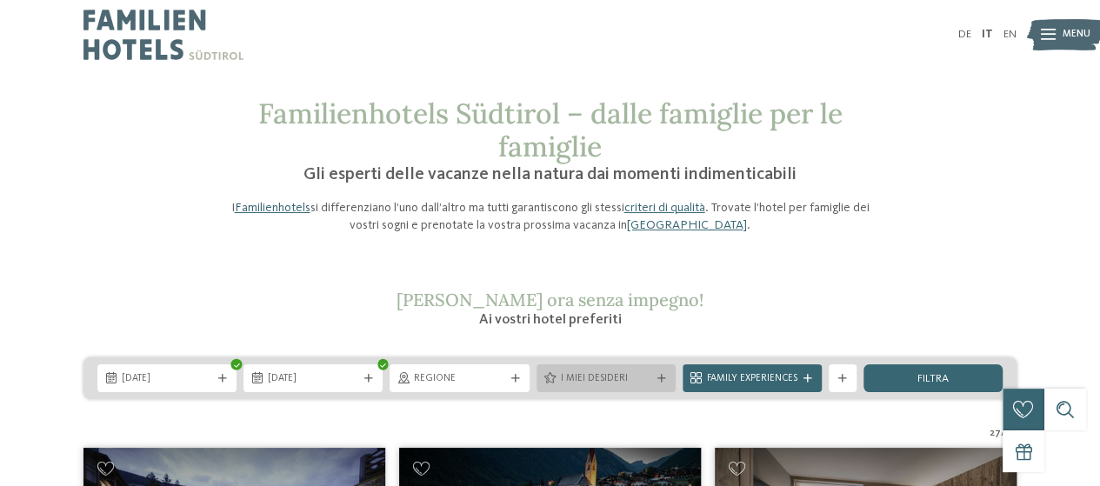
click at [622, 376] on span "I miei desideri" at bounding box center [606, 379] width 90 height 14
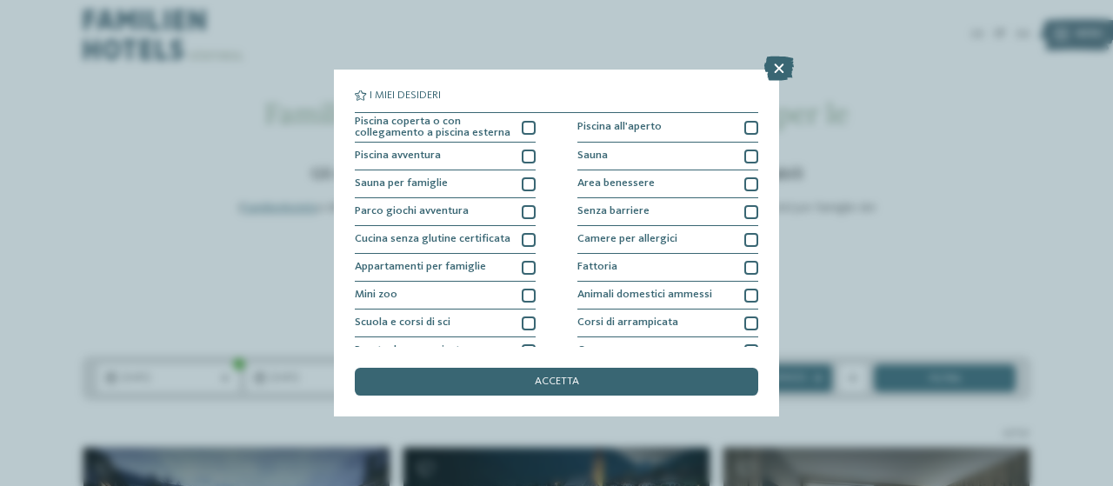
click at [887, 344] on div "I miei desideri Piscina coperta o con collegamento a piscina esterna Piscina al…" at bounding box center [556, 243] width 1113 height 486
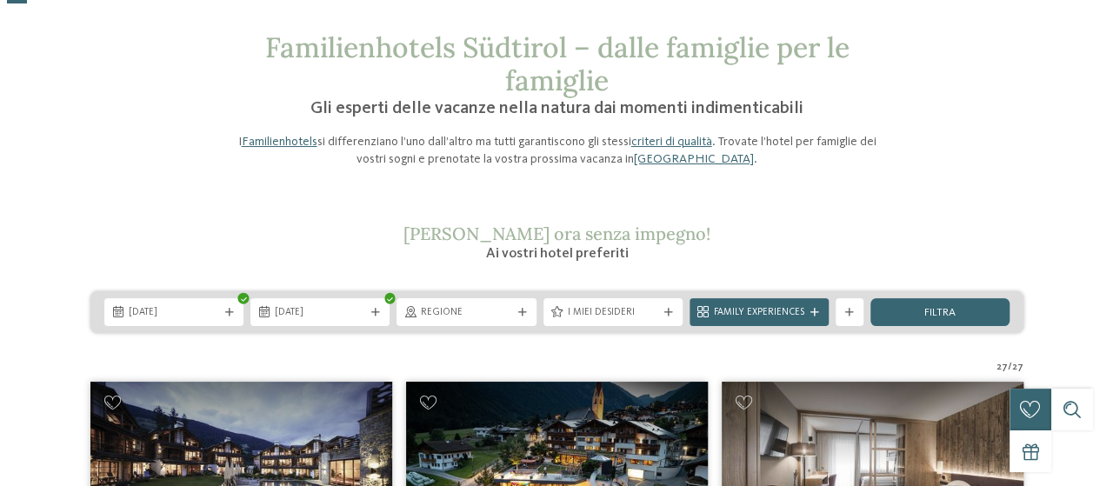
scroll to position [87, 0]
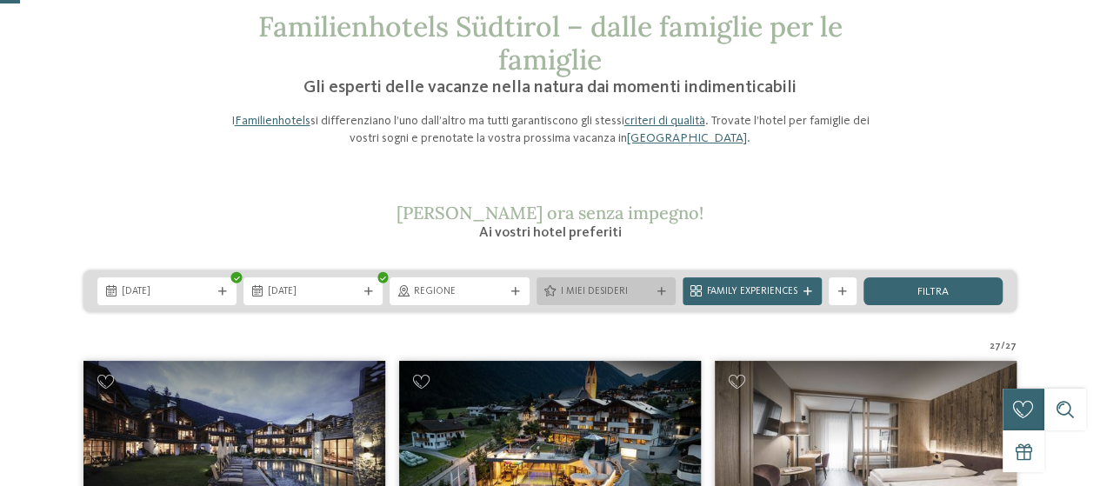
click at [618, 294] on span "I miei desideri" at bounding box center [606, 292] width 90 height 14
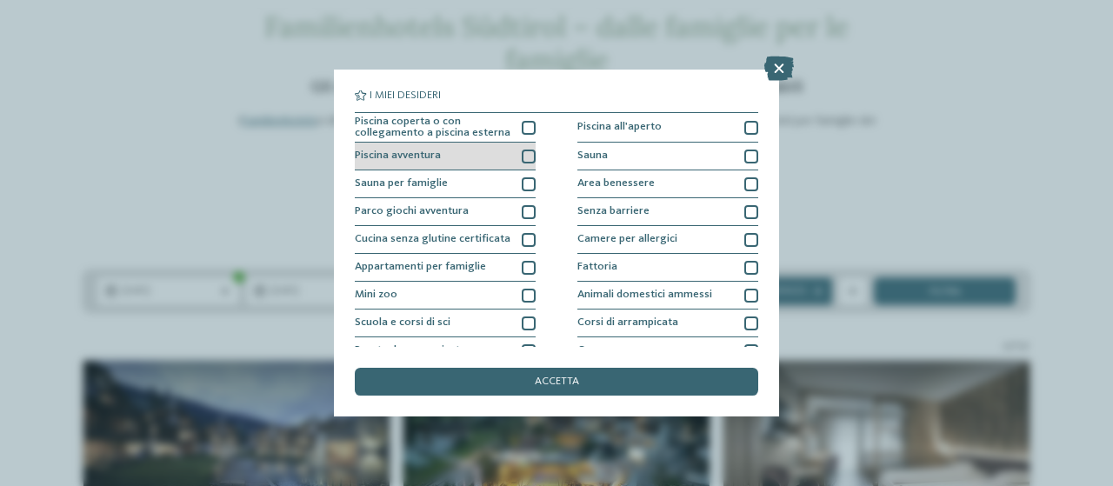
click at [522, 159] on div at bounding box center [529, 157] width 14 height 14
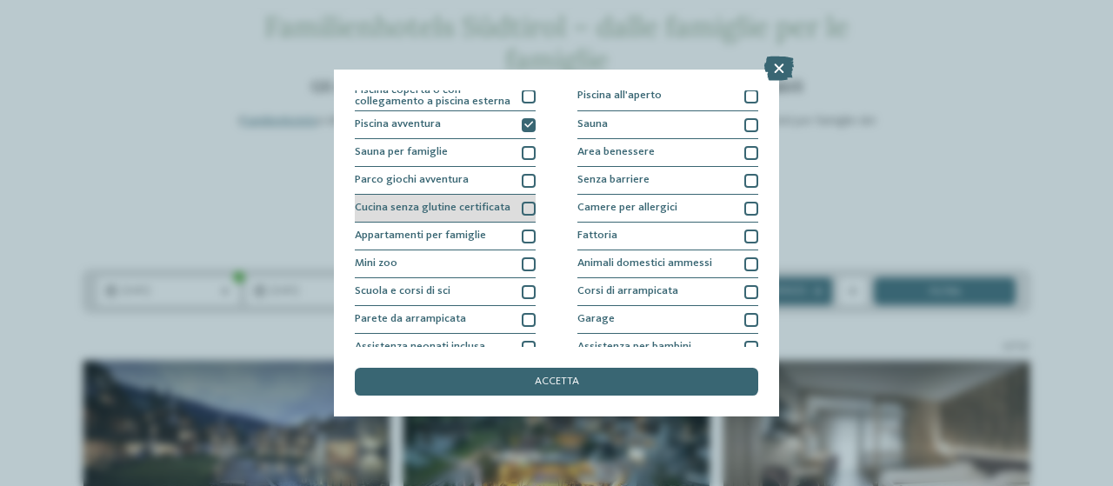
scroll to position [0, 0]
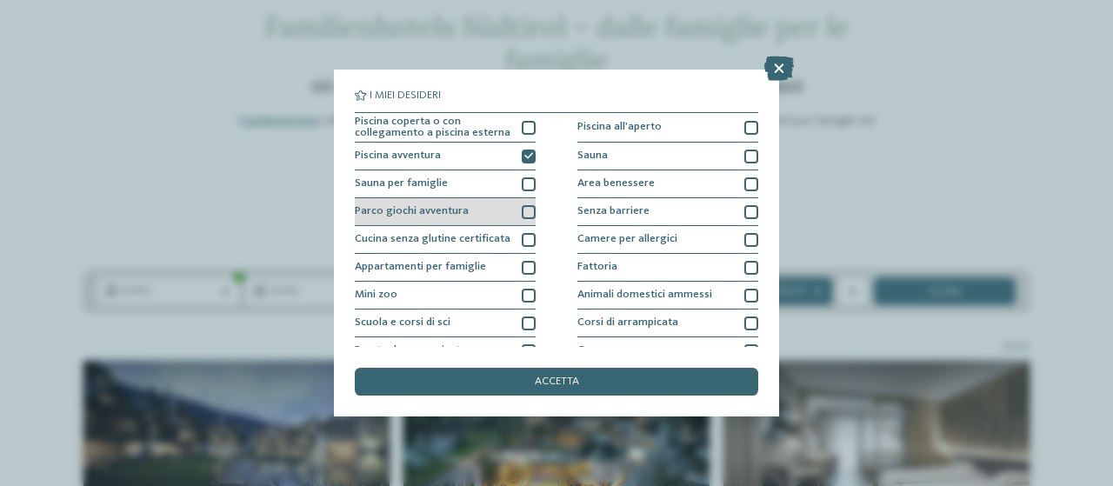
click at [529, 215] on div at bounding box center [529, 212] width 14 height 14
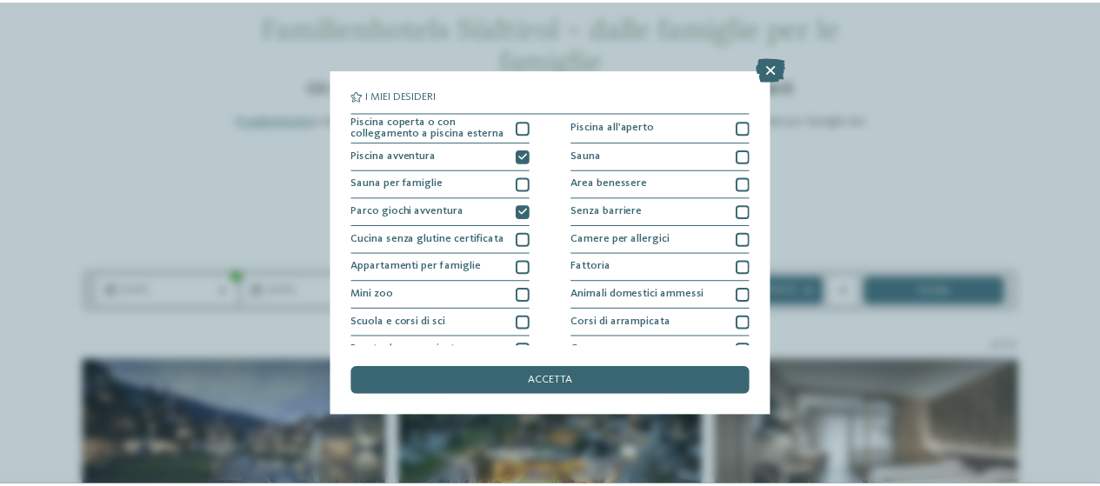
scroll to position [244, 0]
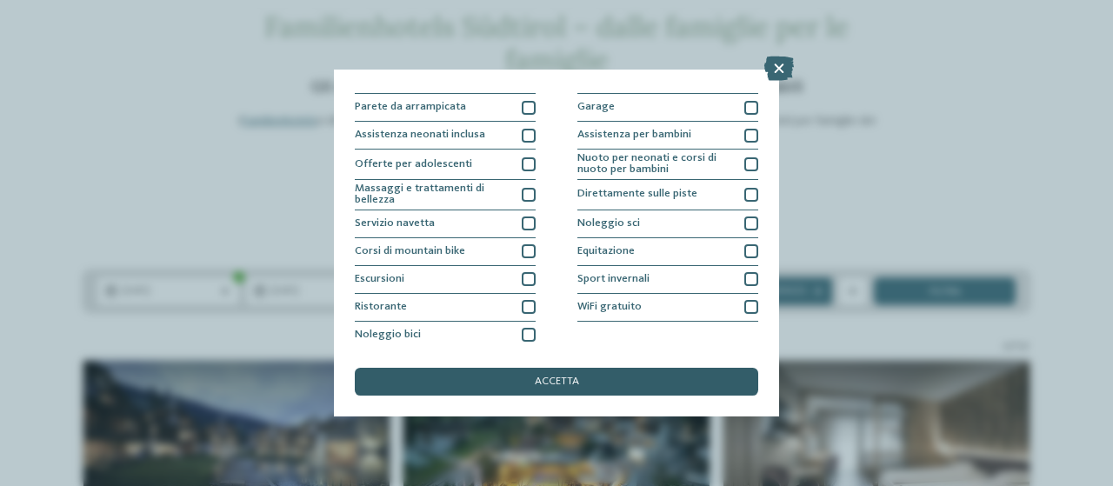
click at [654, 380] on div "accetta" at bounding box center [557, 382] width 404 height 28
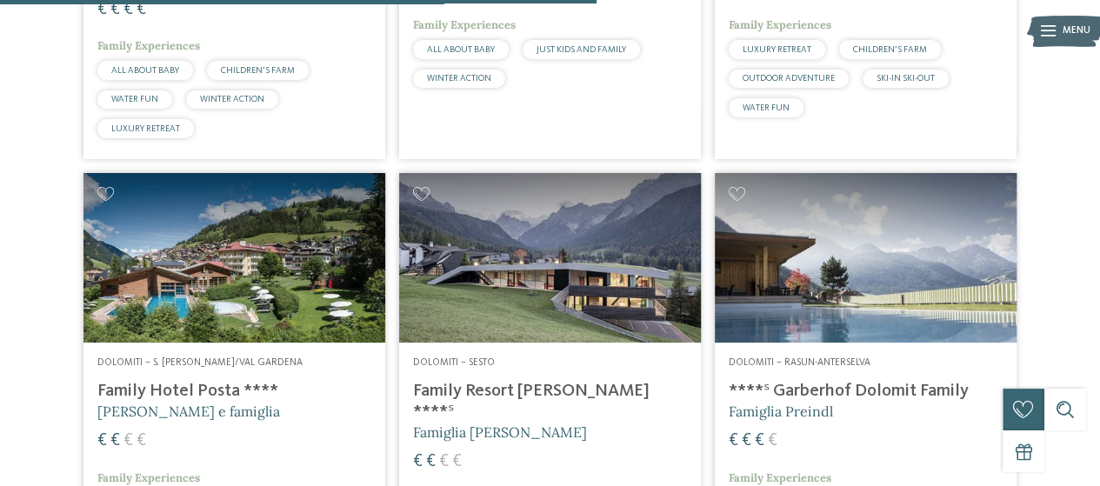
scroll to position [1387, 0]
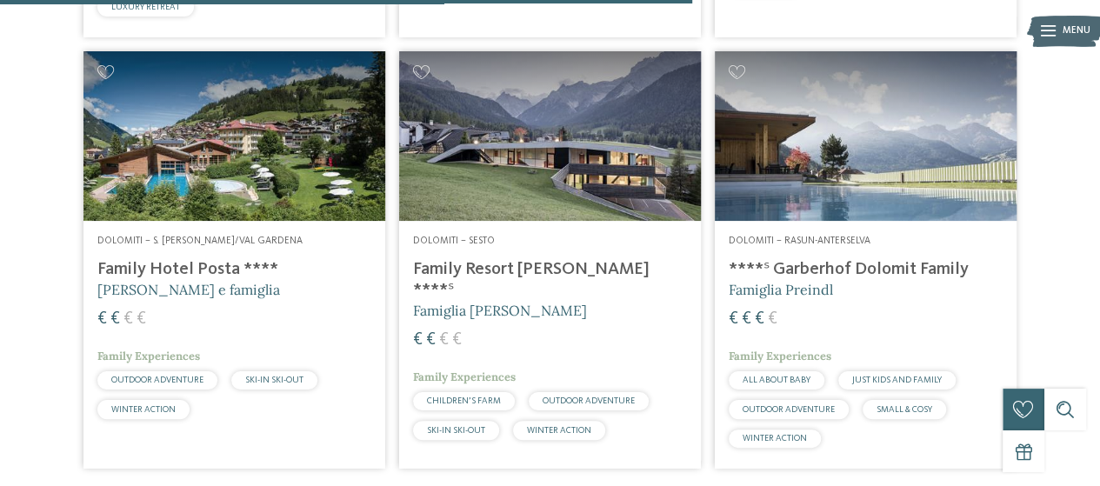
click at [509, 270] on h4 "Family Resort [PERSON_NAME] ****ˢ" at bounding box center [550, 280] width 274 height 42
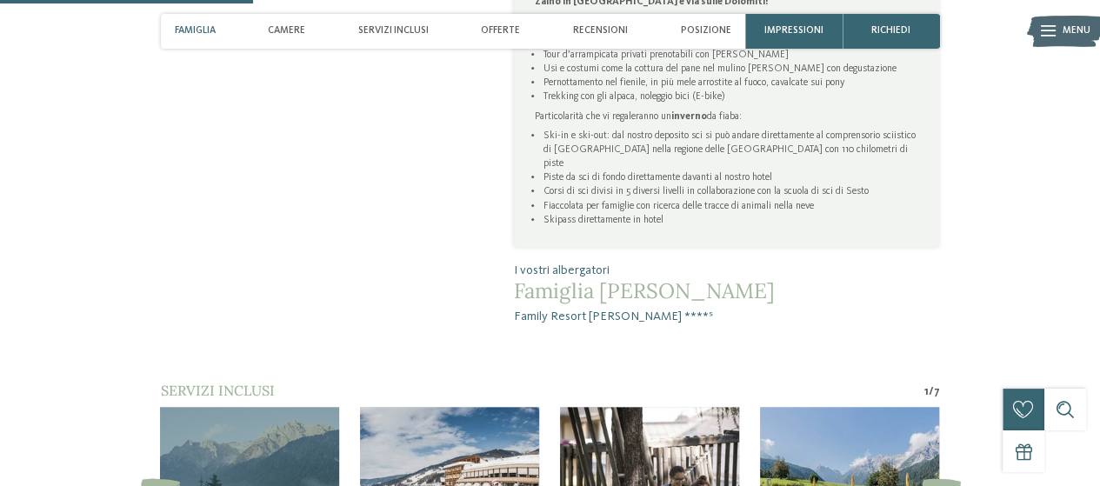
scroll to position [1218, 0]
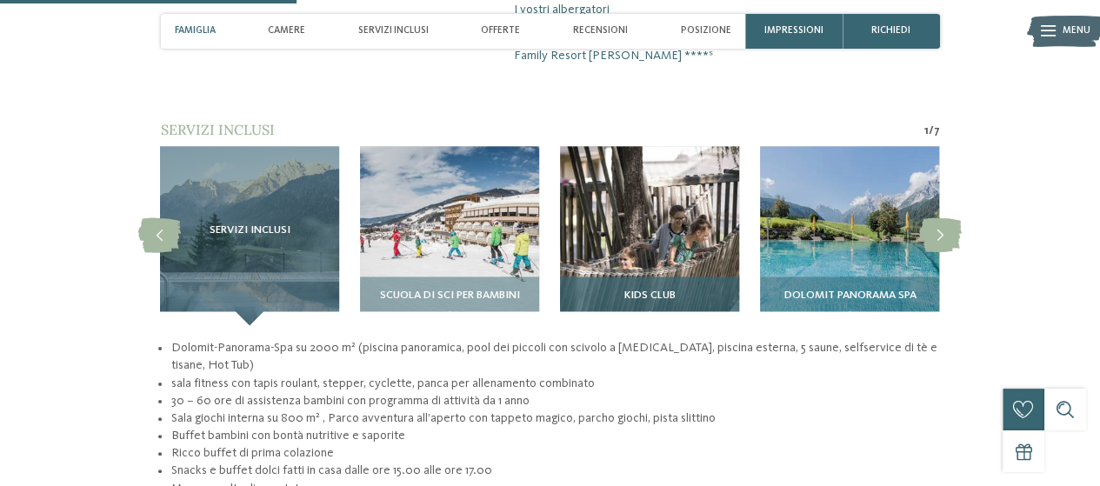
click at [639, 194] on img at bounding box center [649, 235] width 179 height 179
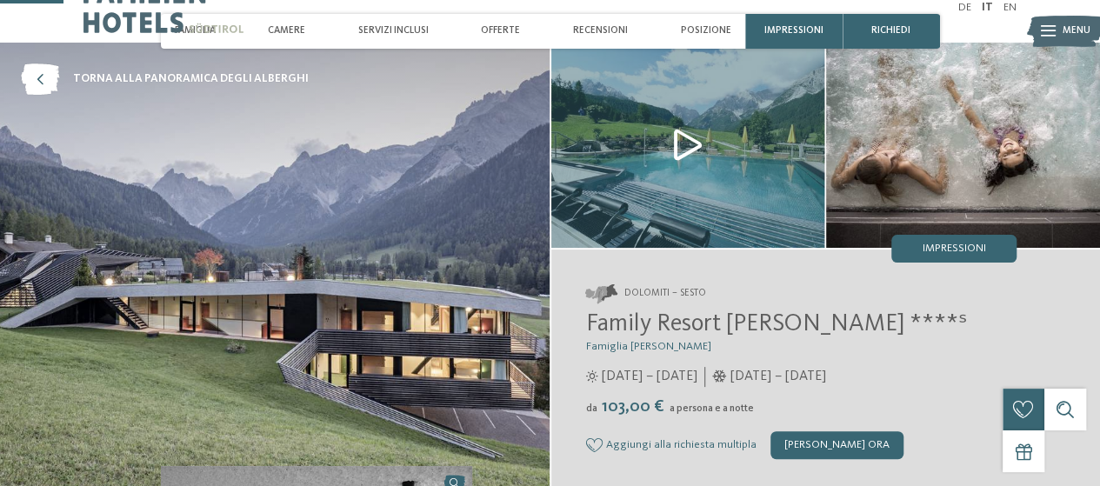
scroll to position [0, 0]
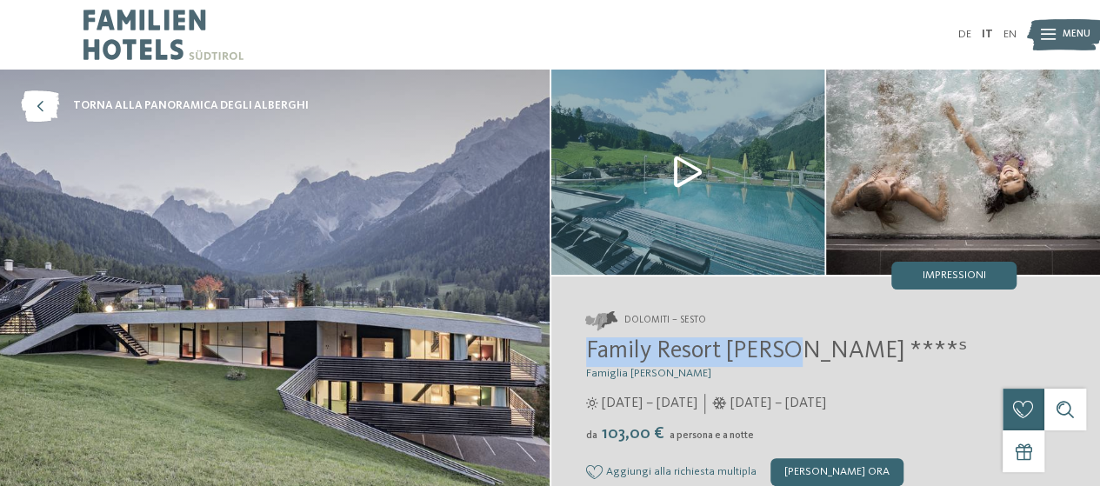
drag, startPoint x: 591, startPoint y: 349, endPoint x: 794, endPoint y: 350, distance: 203.6
click at [794, 350] on span "Family Resort [PERSON_NAME] ****ˢ" at bounding box center [776, 351] width 381 height 24
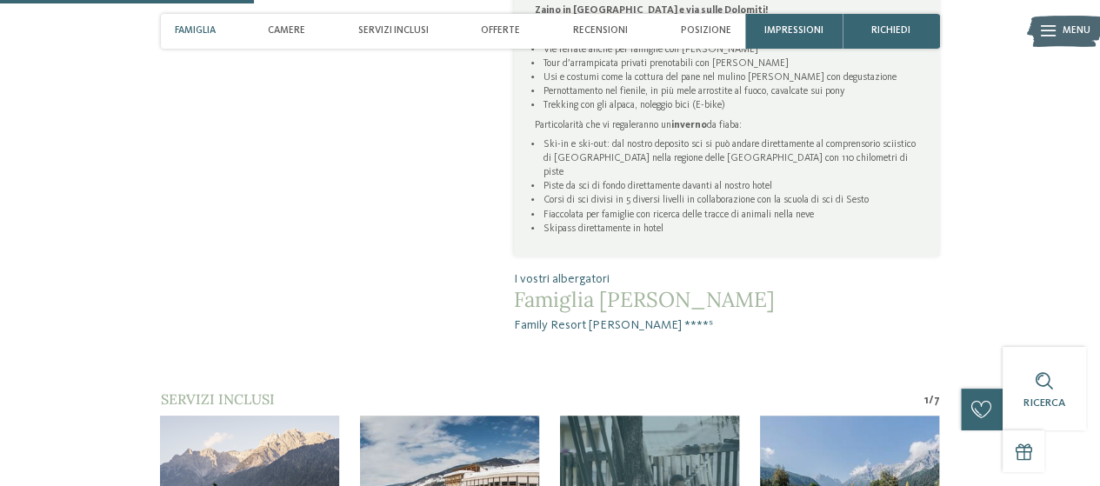
scroll to position [1044, 0]
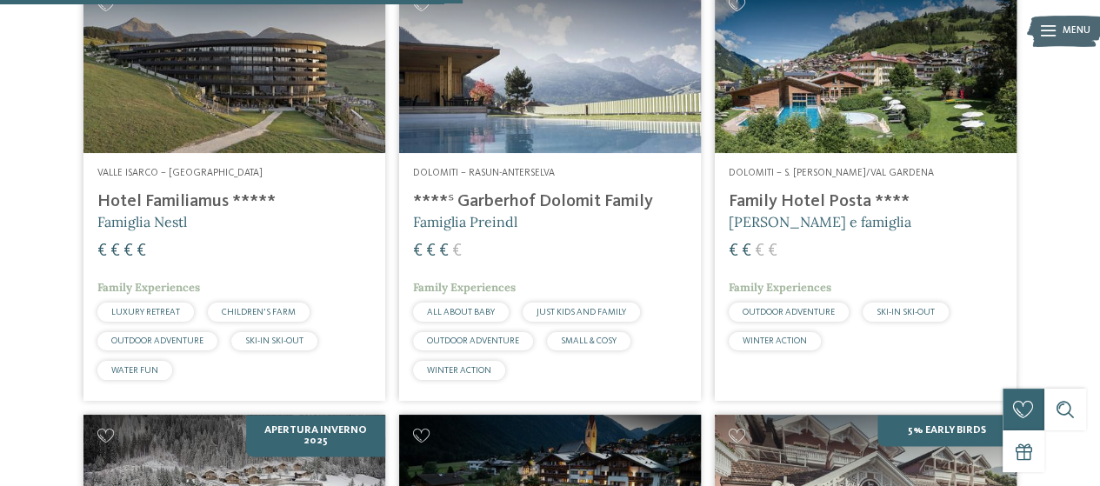
scroll to position [995, 0]
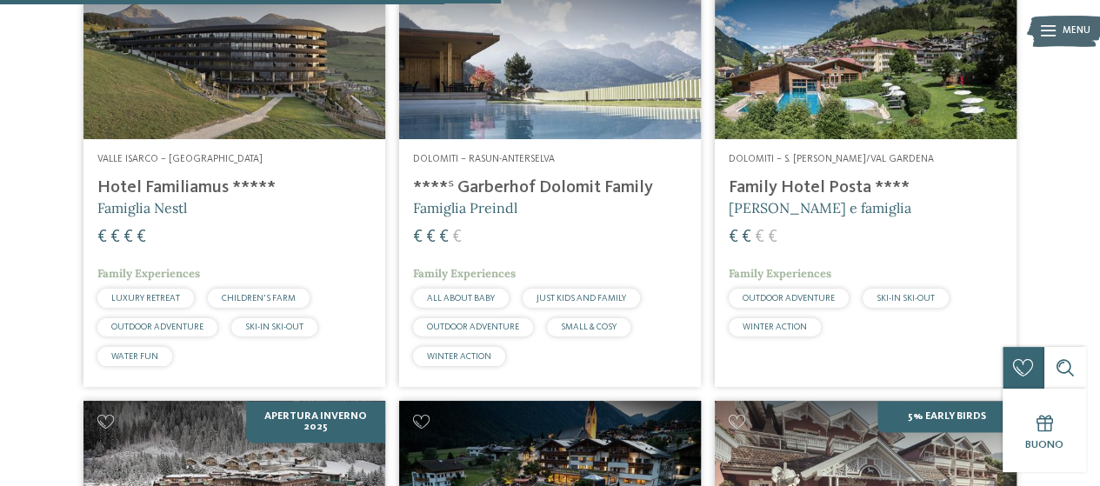
click at [820, 95] on img at bounding box center [866, 55] width 302 height 170
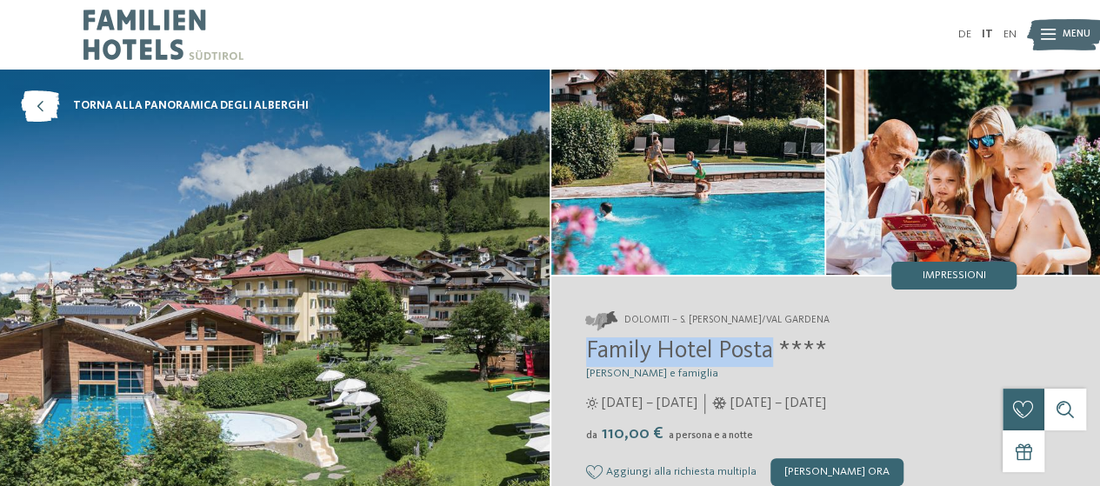
drag, startPoint x: 588, startPoint y: 351, endPoint x: 719, endPoint y: 386, distance: 136.1
click at [755, 361] on span "Family Hotel Posta ****" at bounding box center [706, 351] width 241 height 24
copy span "Family Hotel Pos"
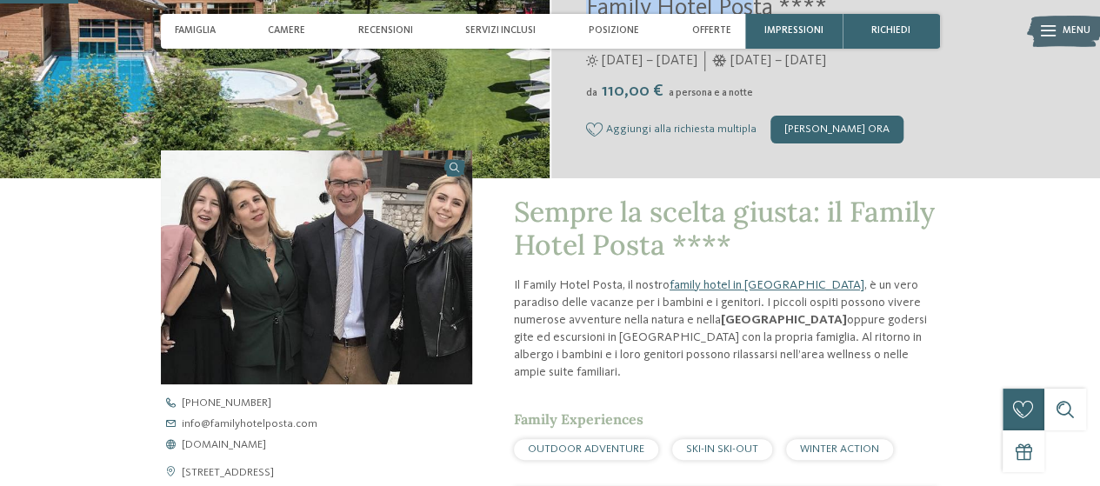
scroll to position [348, 0]
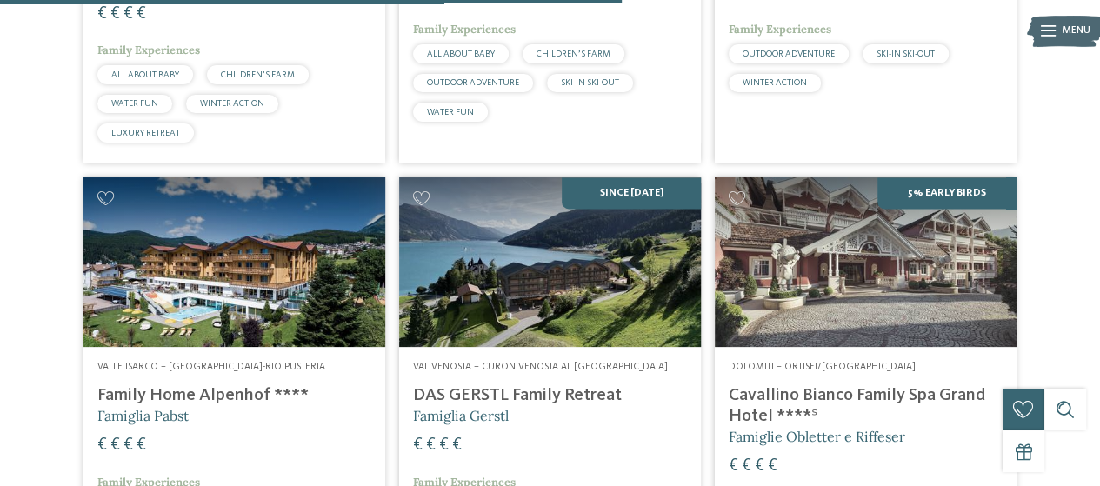
scroll to position [1327, 0]
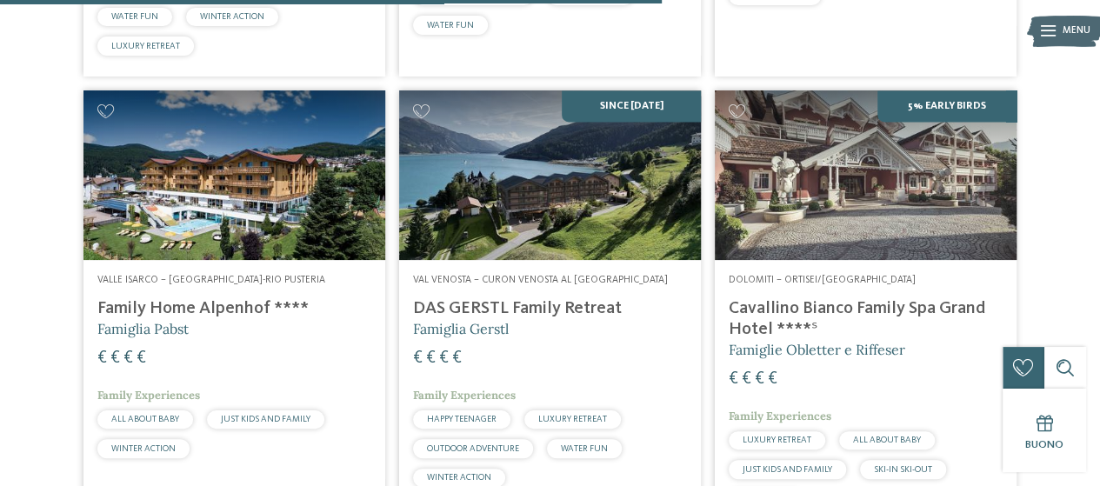
click at [110, 305] on h4 "Family Home Alpenhof ****" at bounding box center [234, 308] width 274 height 21
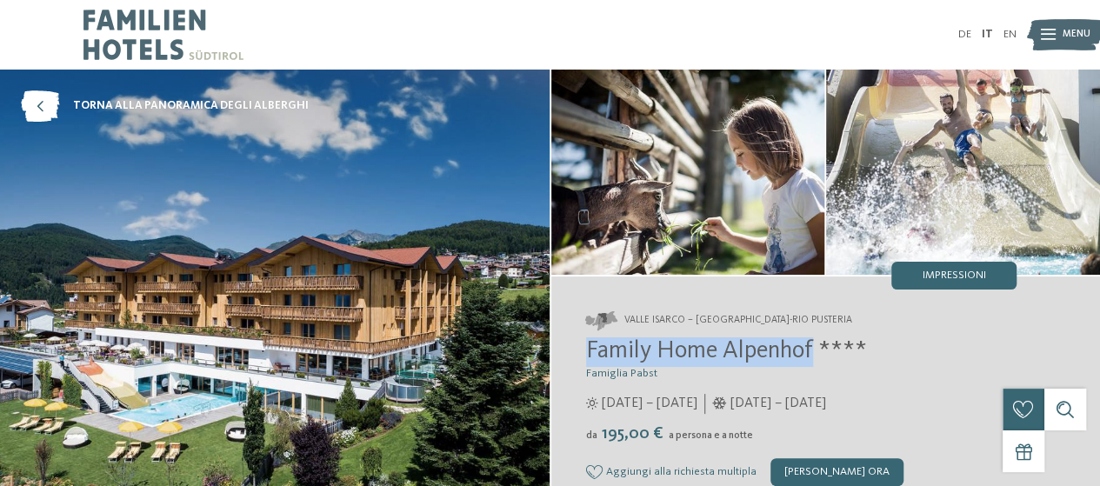
drag, startPoint x: 585, startPoint y: 348, endPoint x: 815, endPoint y: 354, distance: 229.7
click at [815, 354] on span "Family Home Alpenhof ****" at bounding box center [726, 351] width 281 height 24
copy span "Family Home [GEOGRAPHIC_DATA]"
